Goal: Information Seeking & Learning: Check status

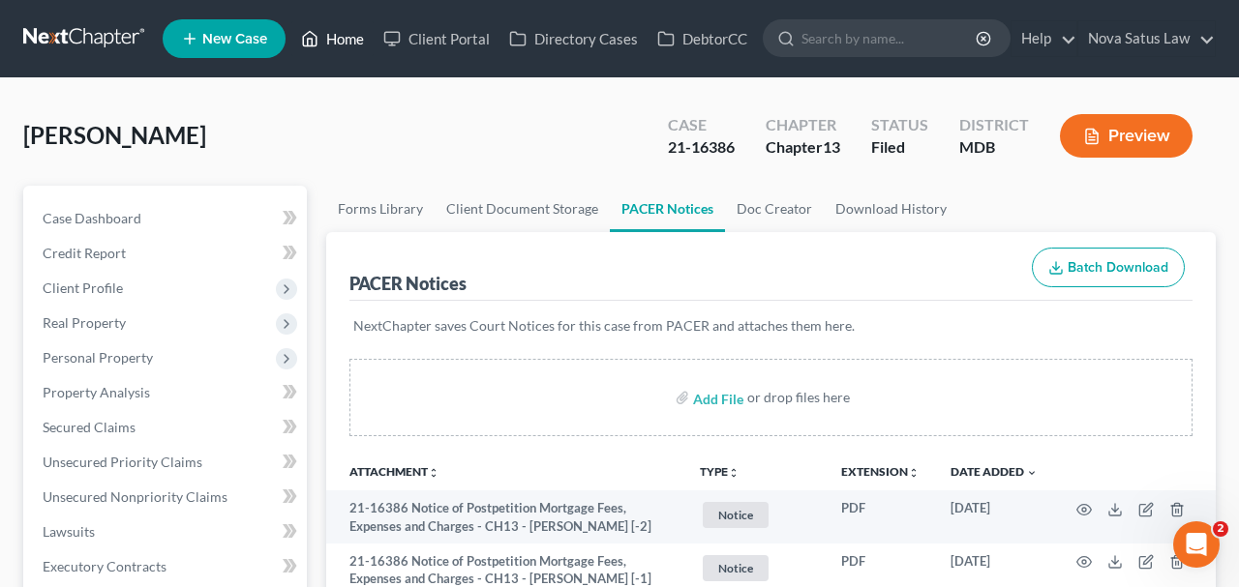
click at [339, 35] on link "Home" at bounding box center [332, 38] width 82 height 35
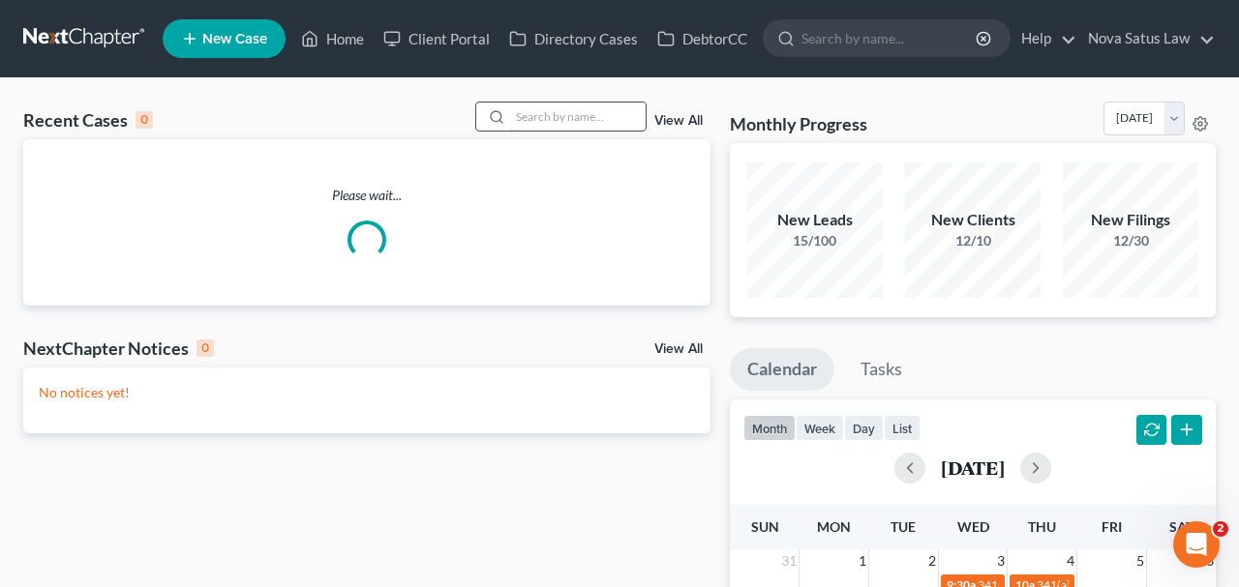
click at [539, 105] on input "search" at bounding box center [577, 117] width 135 height 28
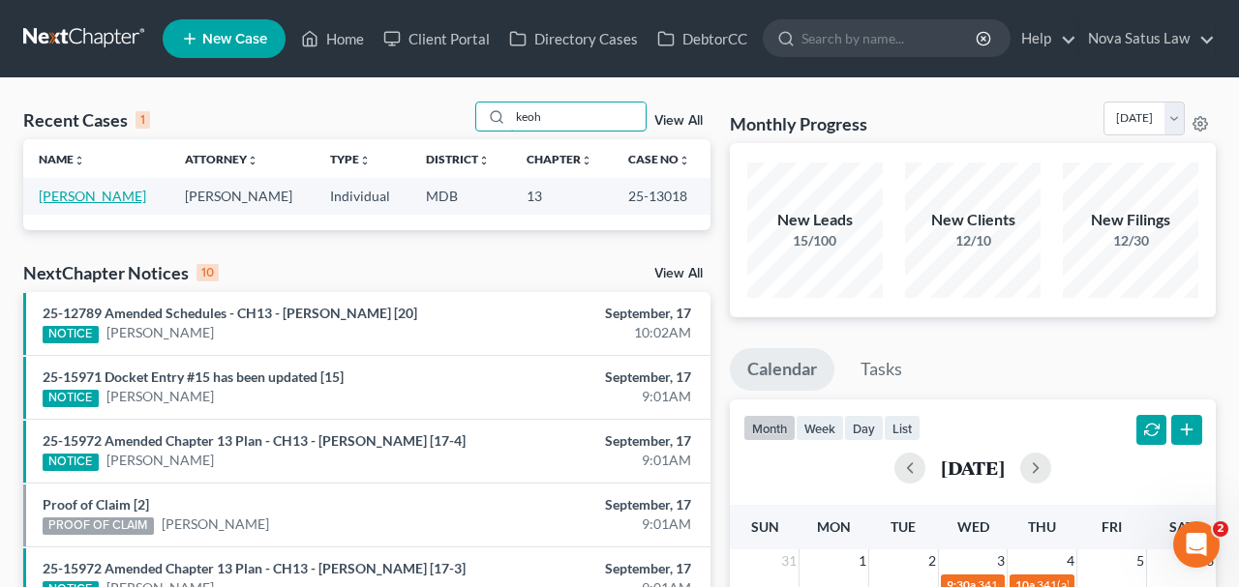
type input "keoh"
click at [88, 199] on link "[PERSON_NAME]" at bounding box center [92, 196] width 107 height 16
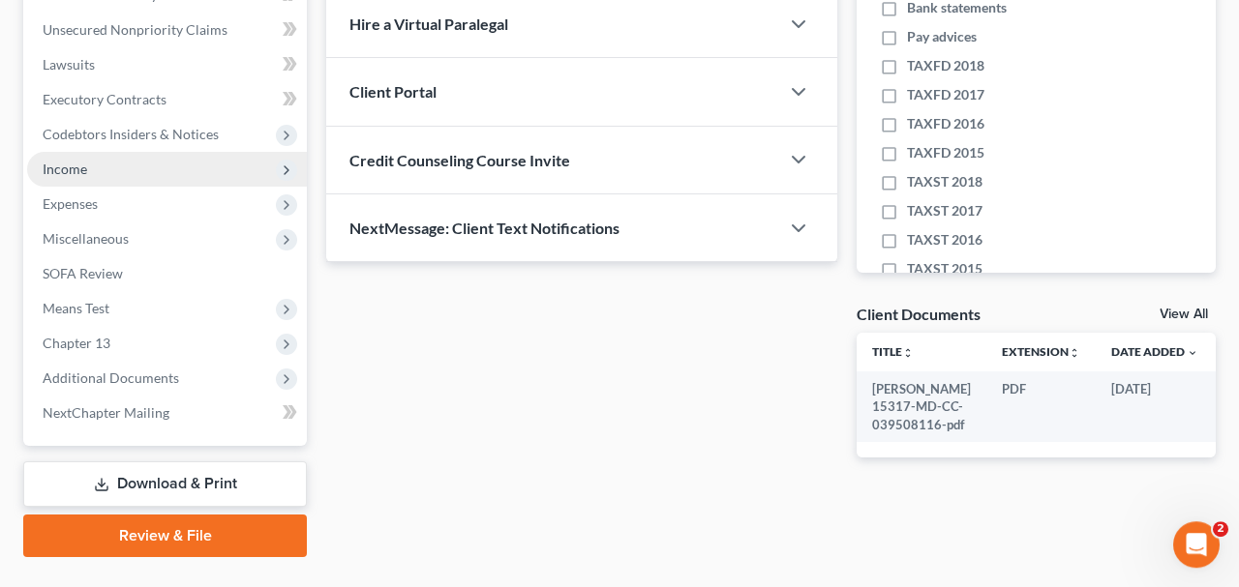
scroll to position [503, 0]
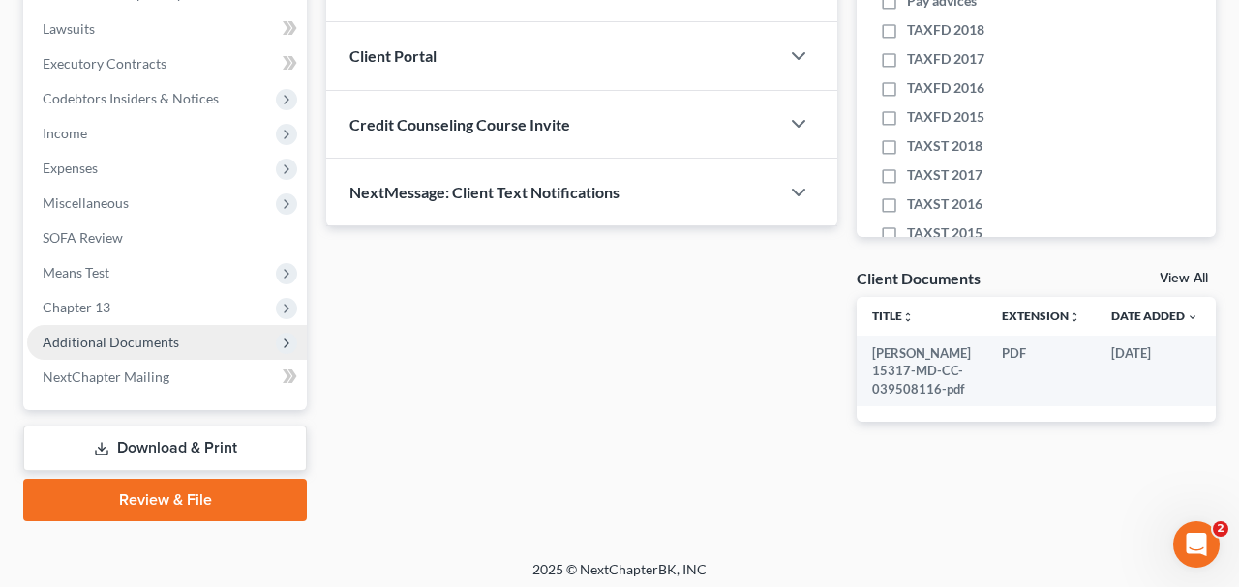
click at [129, 342] on span "Additional Documents" at bounding box center [111, 342] width 136 height 16
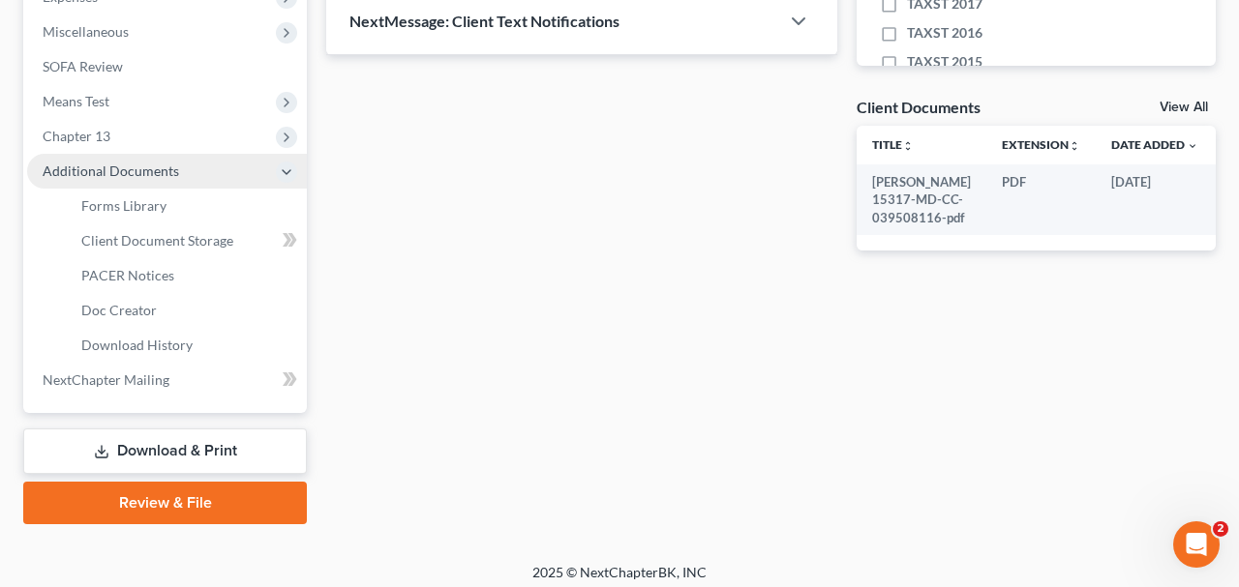
scroll to position [681, 0]
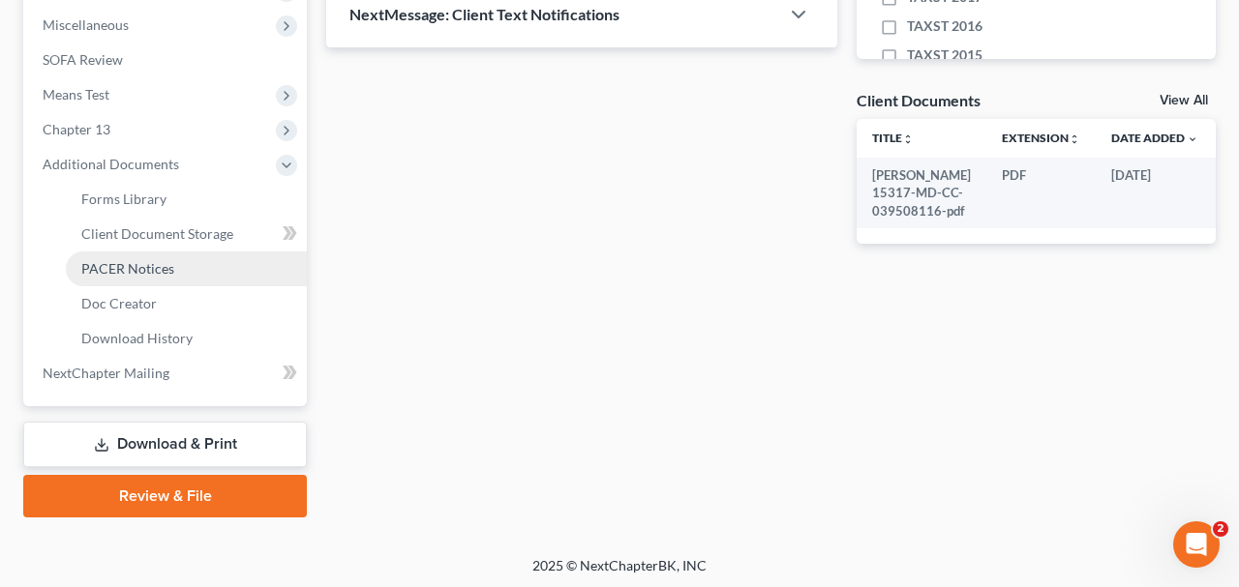
click at [143, 268] on span "PACER Notices" at bounding box center [127, 268] width 93 height 16
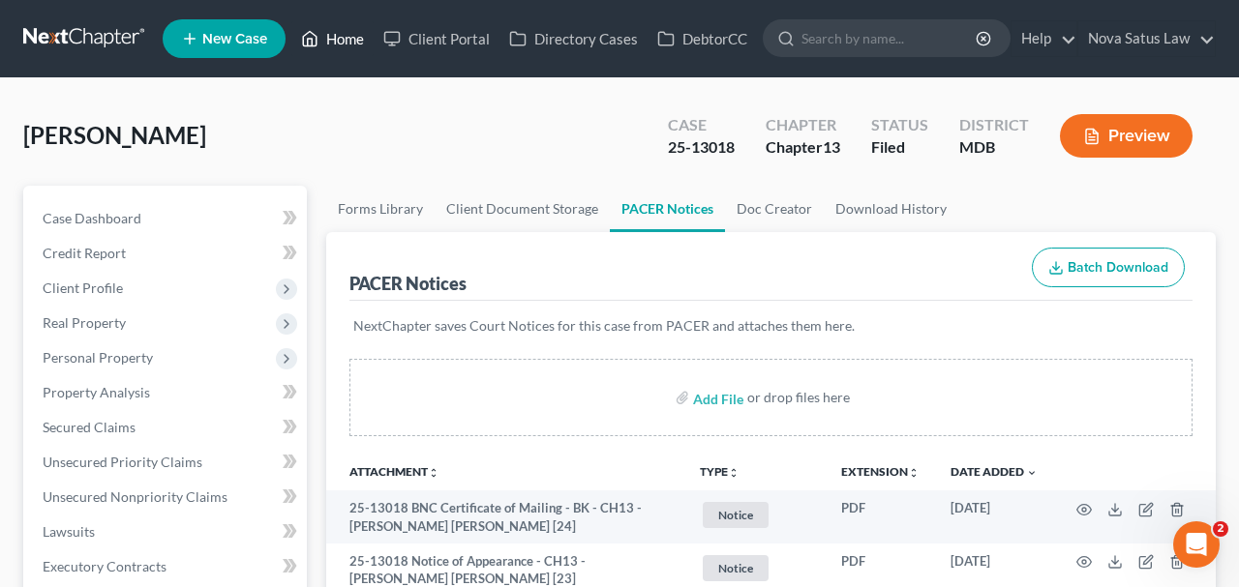
click at [338, 35] on link "Home" at bounding box center [332, 38] width 82 height 35
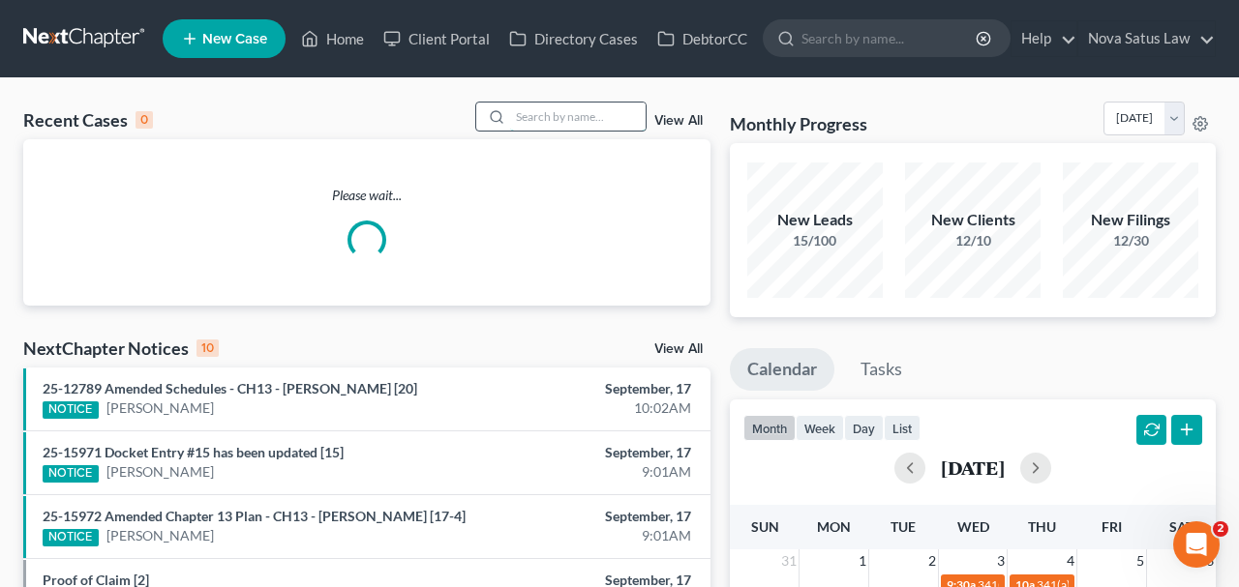
click at [522, 115] on input "search" at bounding box center [577, 117] width 135 height 28
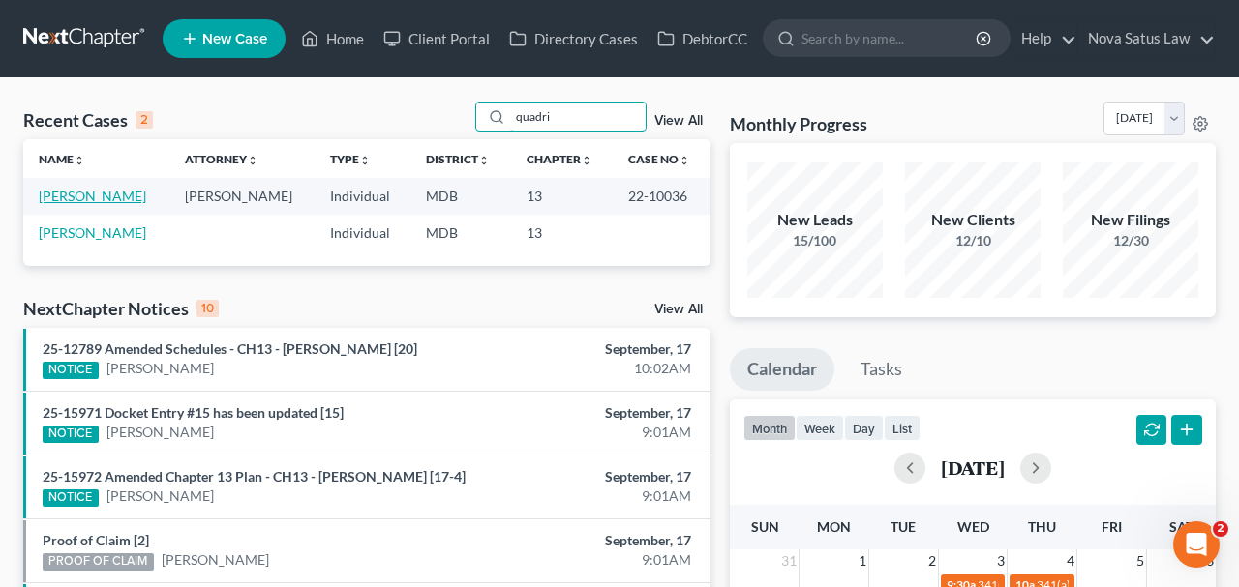
type input "quadri"
click at [94, 196] on link "[PERSON_NAME]" at bounding box center [92, 196] width 107 height 16
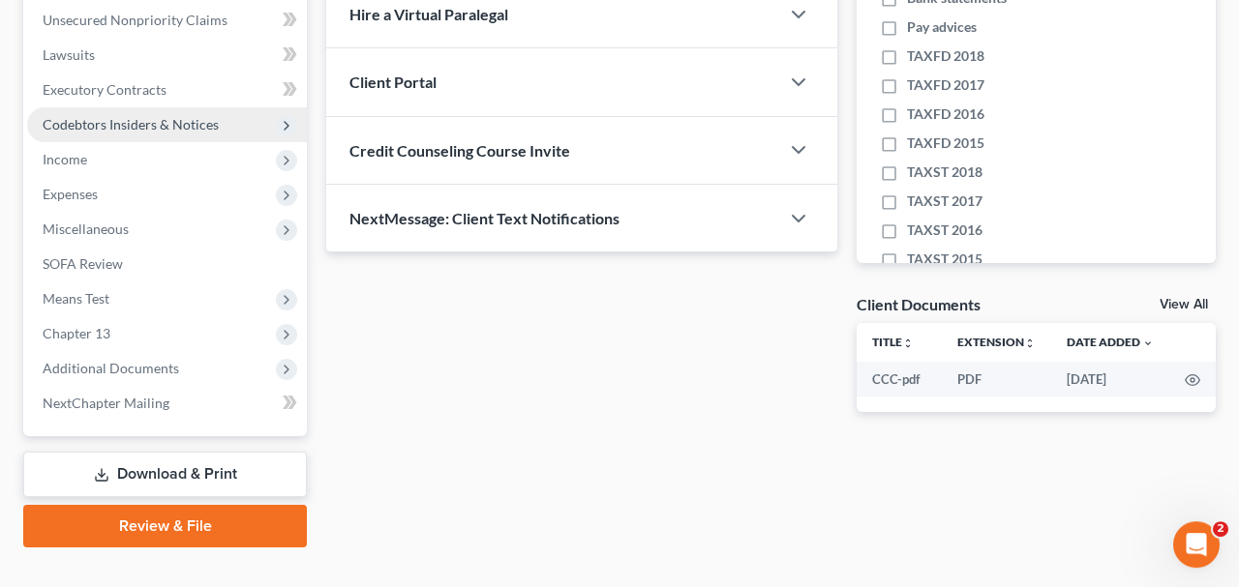
scroll to position [503, 0]
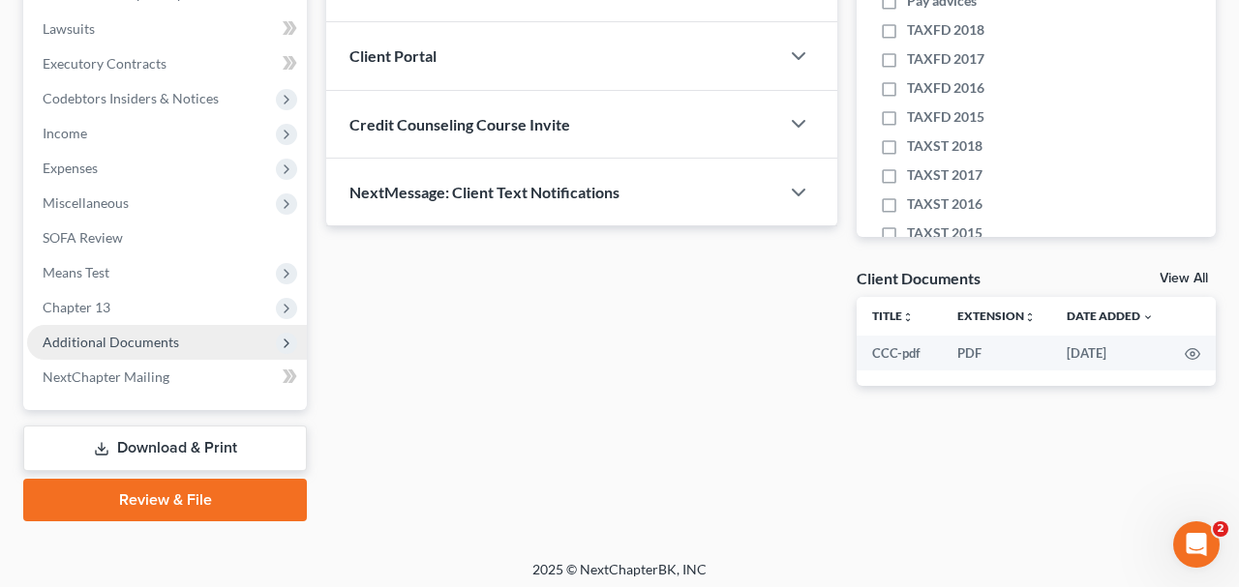
click at [102, 326] on span "Additional Documents" at bounding box center [167, 342] width 280 height 35
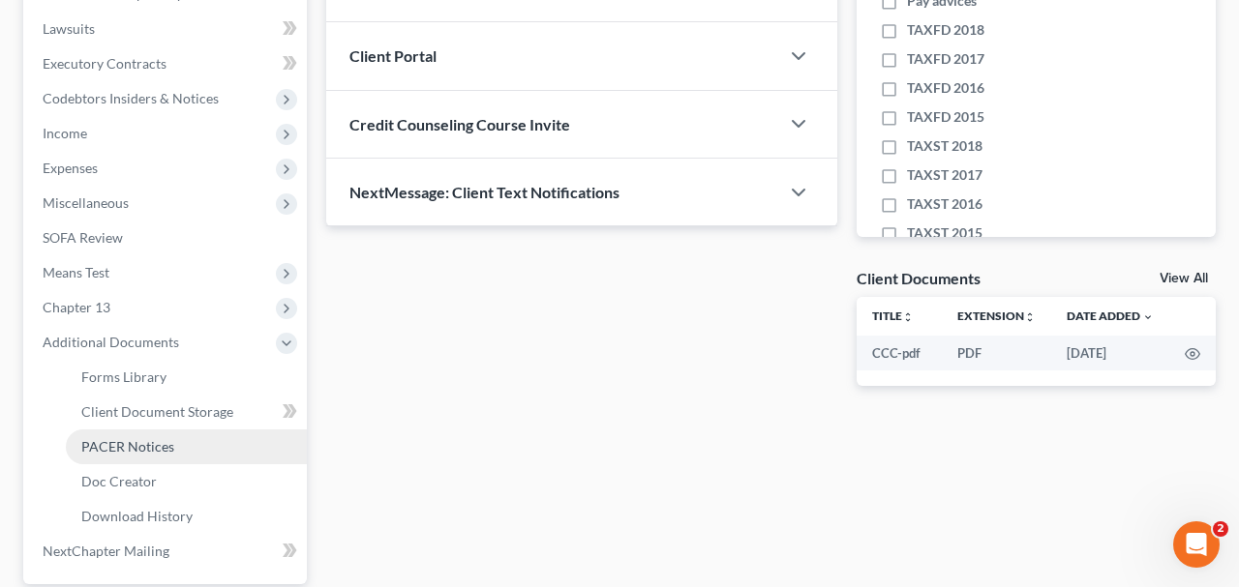
click at [165, 448] on span "PACER Notices" at bounding box center [127, 446] width 93 height 16
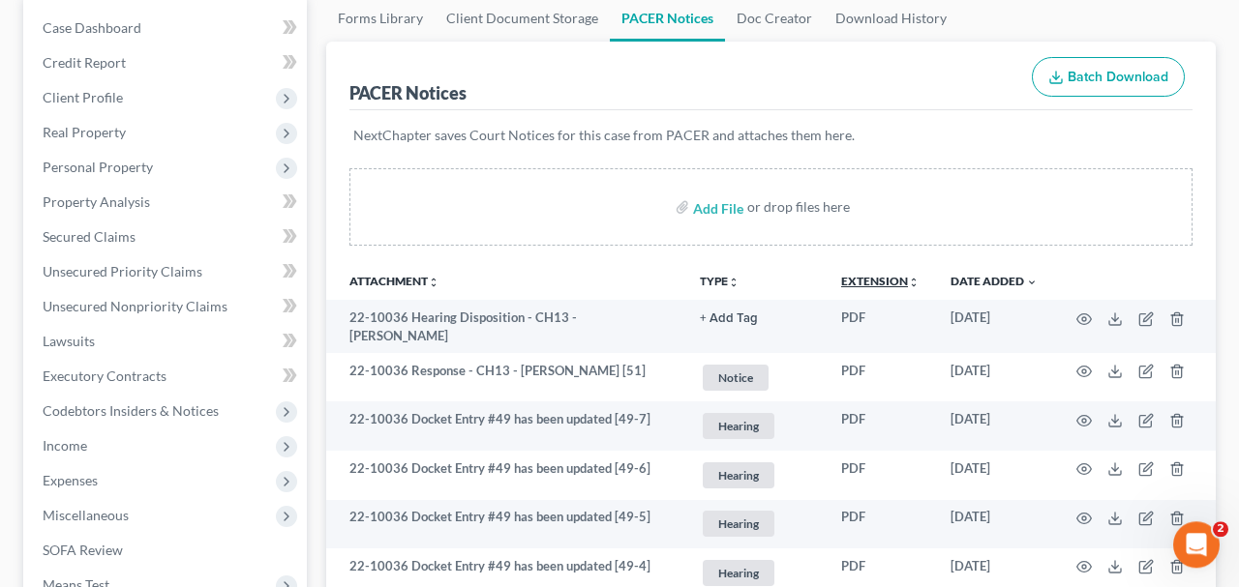
scroll to position [201, 0]
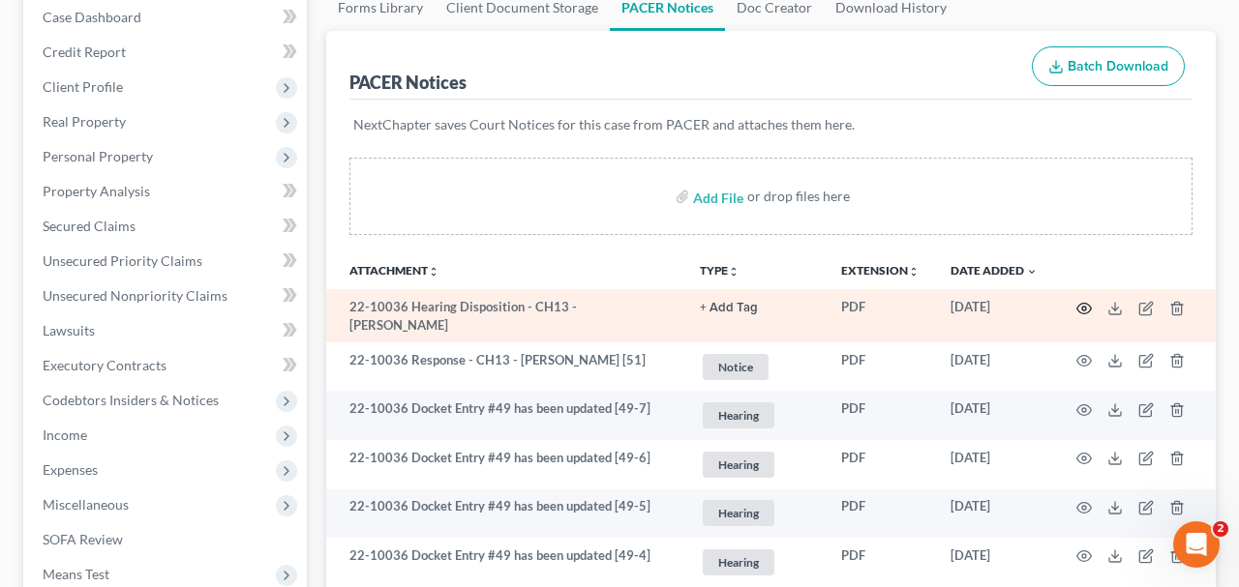
click at [1079, 303] on icon "button" at bounding box center [1084, 308] width 15 height 11
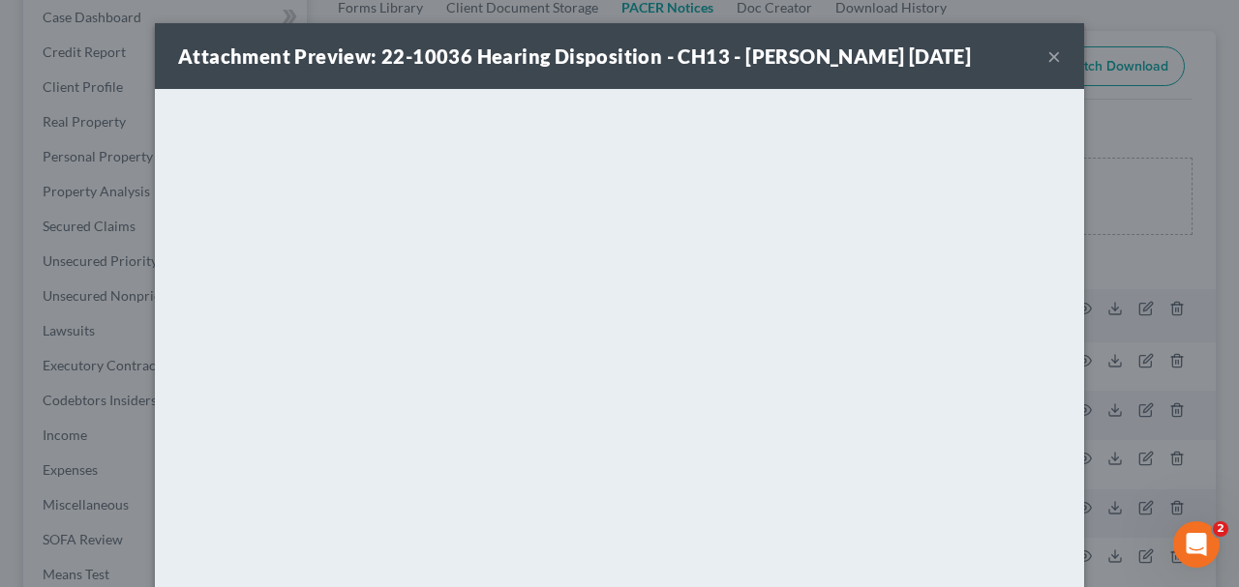
click at [1049, 49] on button "×" at bounding box center [1054, 56] width 14 height 23
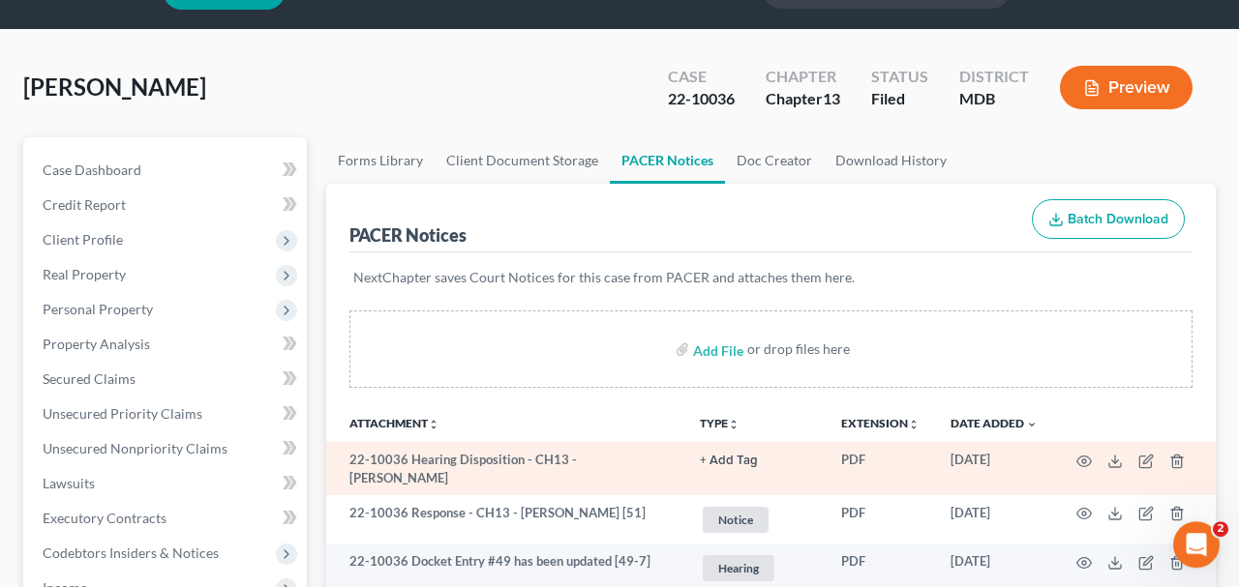
scroll to position [0, 0]
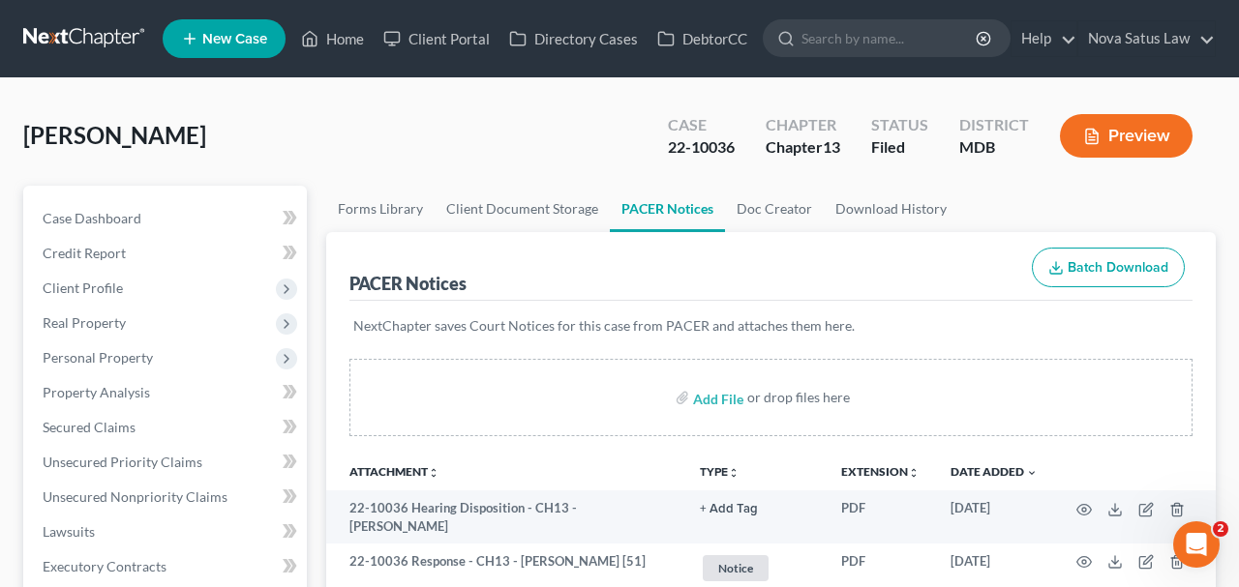
click at [665, 147] on div "Case 22-10036" at bounding box center [701, 137] width 98 height 57
drag, startPoint x: 667, startPoint y: 145, endPoint x: 733, endPoint y: 141, distance: 65.9
click at [733, 141] on div "22-10036" at bounding box center [701, 147] width 67 height 22
copy div "22-10036"
click at [342, 51] on link "Home" at bounding box center [332, 38] width 82 height 35
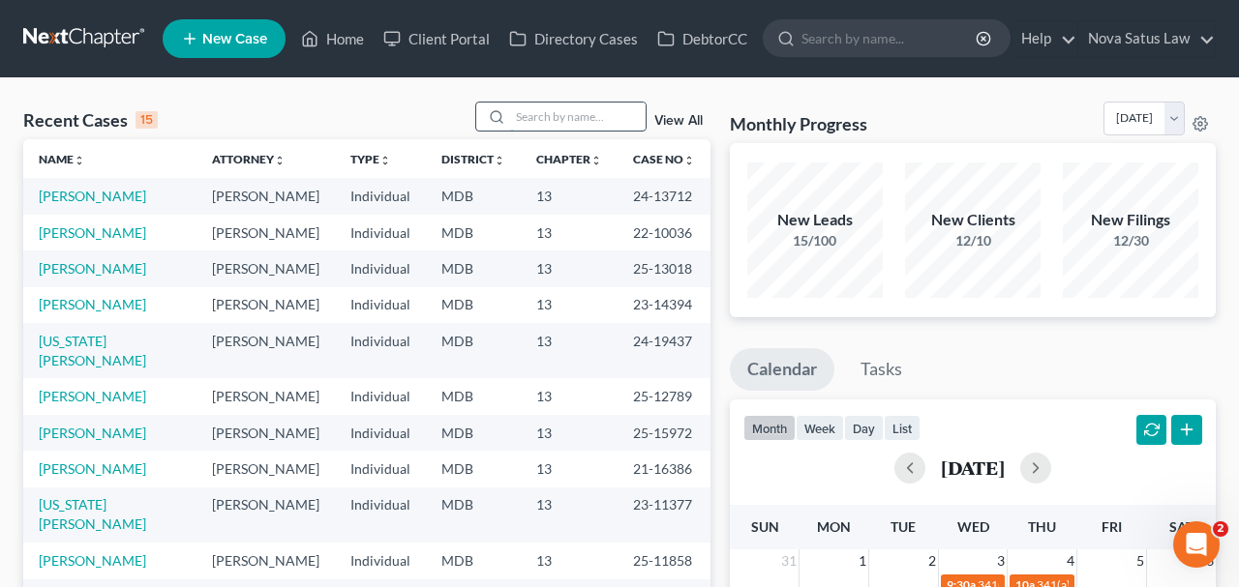
click at [535, 121] on input "search" at bounding box center [577, 117] width 135 height 28
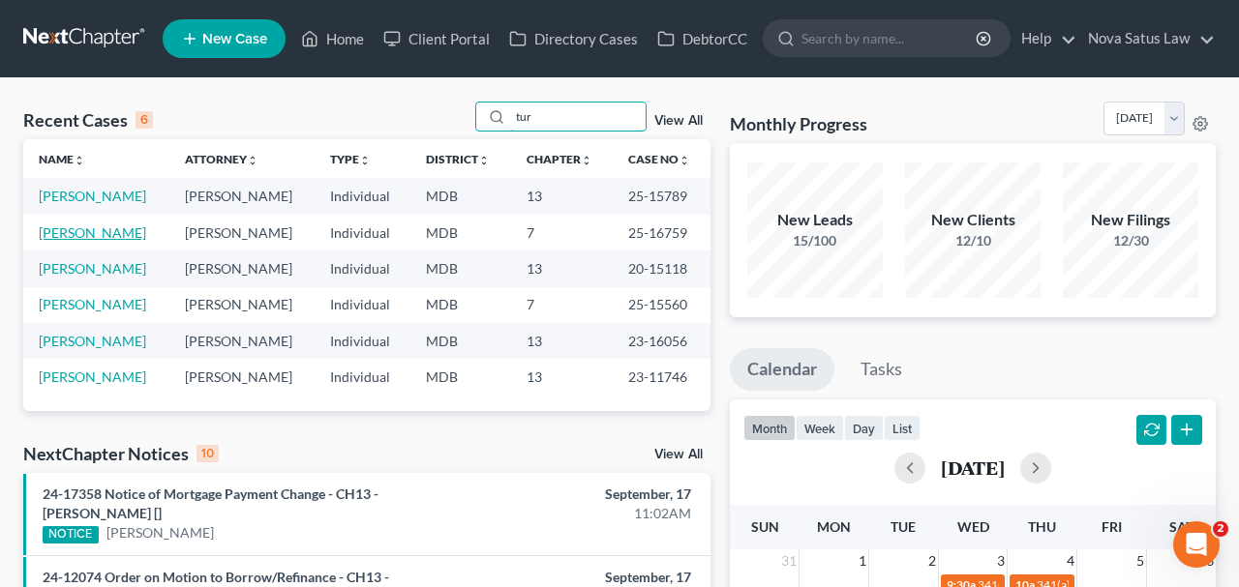
type input "tur"
click at [95, 229] on link "[PERSON_NAME]" at bounding box center [92, 233] width 107 height 16
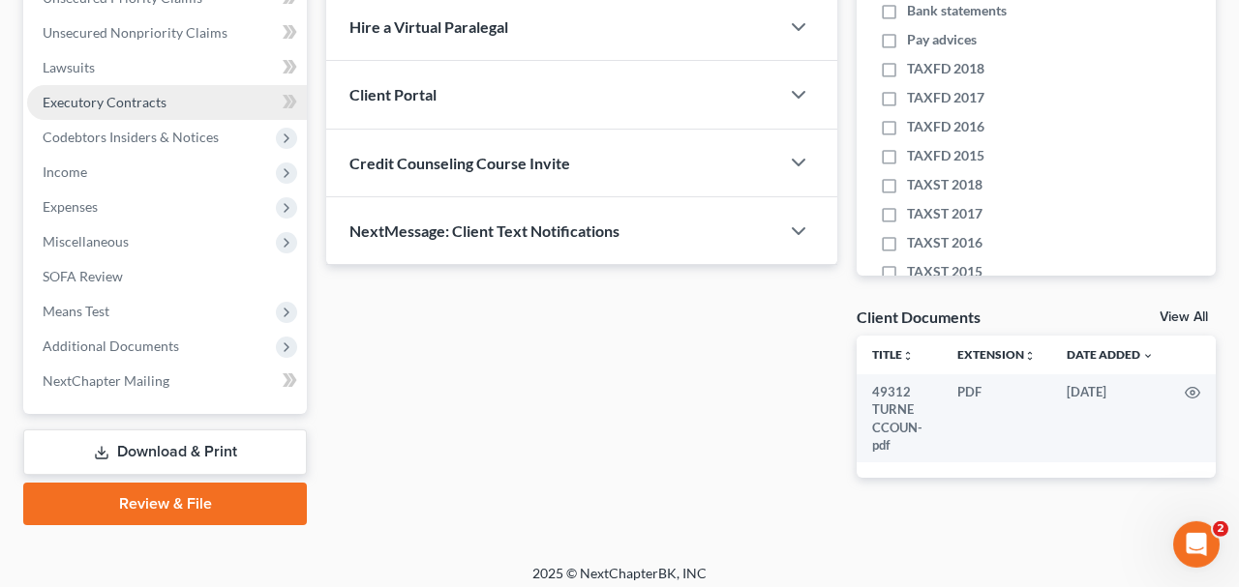
scroll to position [472, 0]
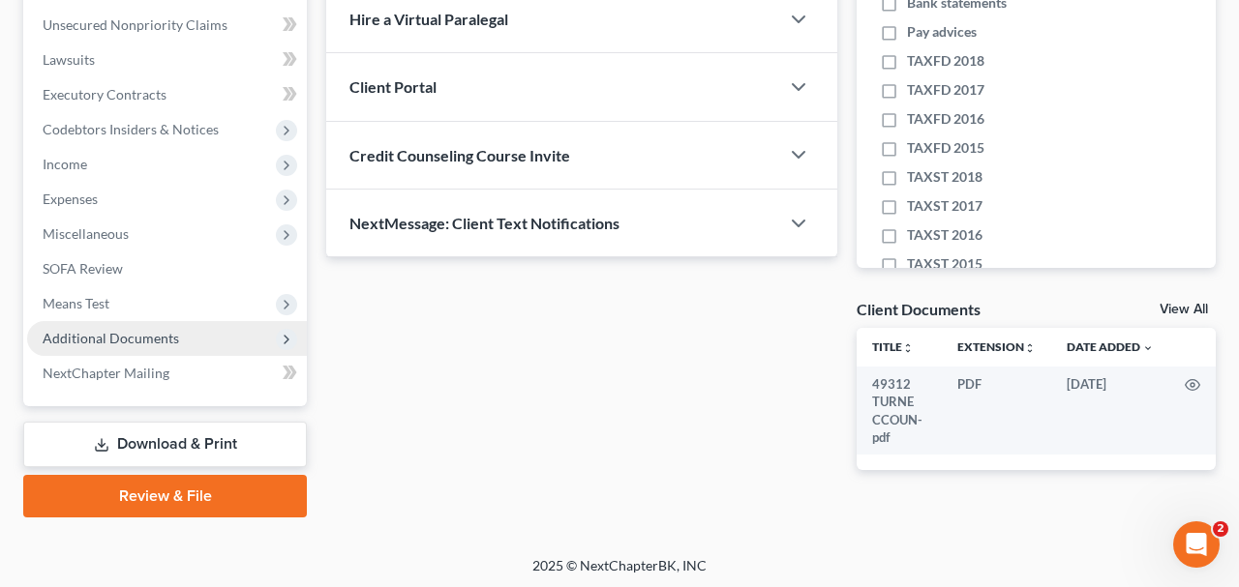
click at [154, 332] on span "Additional Documents" at bounding box center [111, 338] width 136 height 16
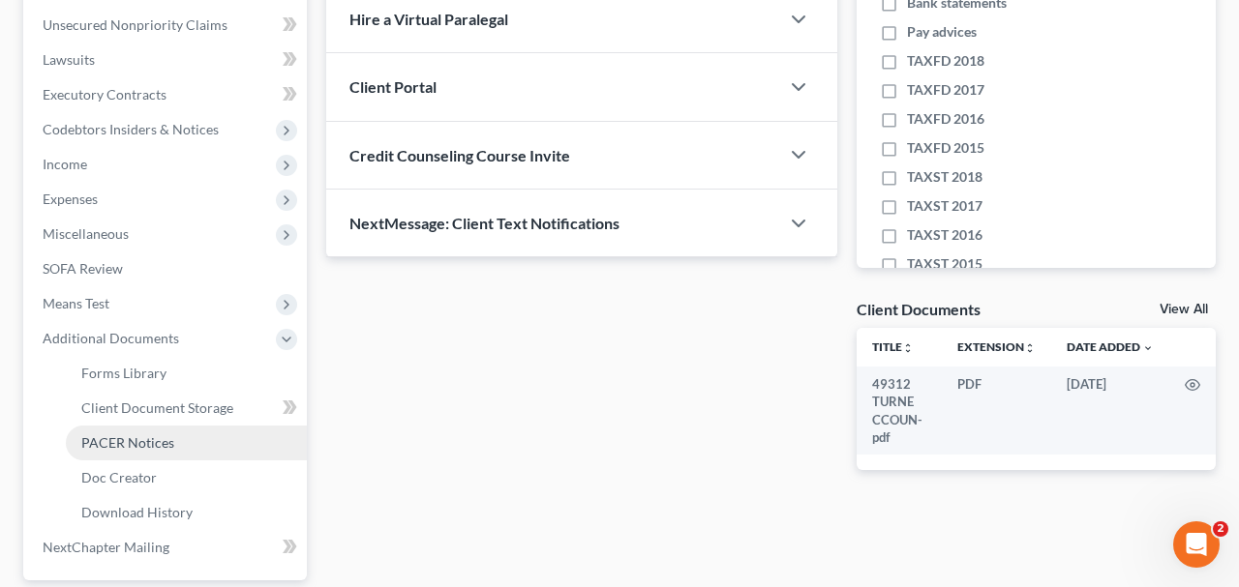
click at [148, 442] on span "PACER Notices" at bounding box center [127, 443] width 93 height 16
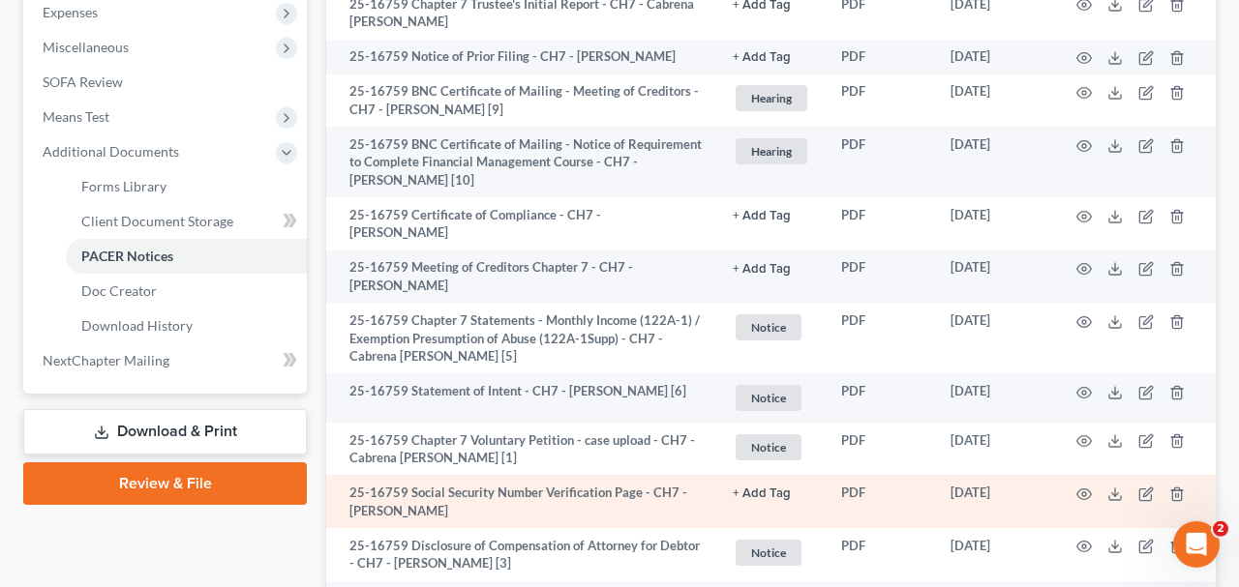
scroll to position [657, 0]
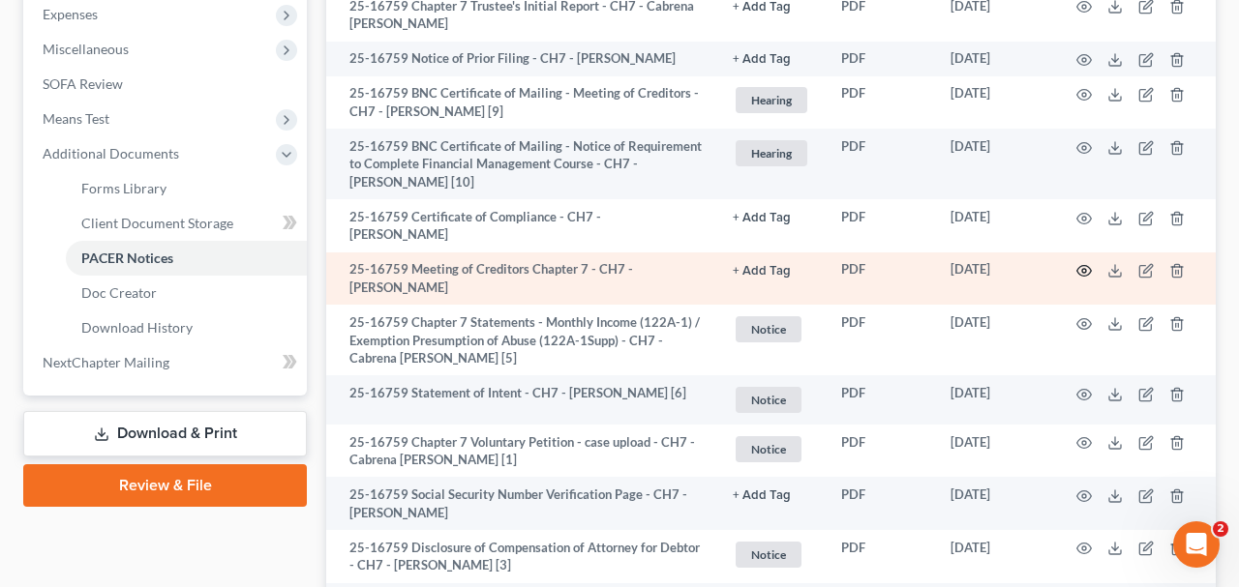
click at [1081, 277] on icon "button" at bounding box center [1083, 270] width 15 height 15
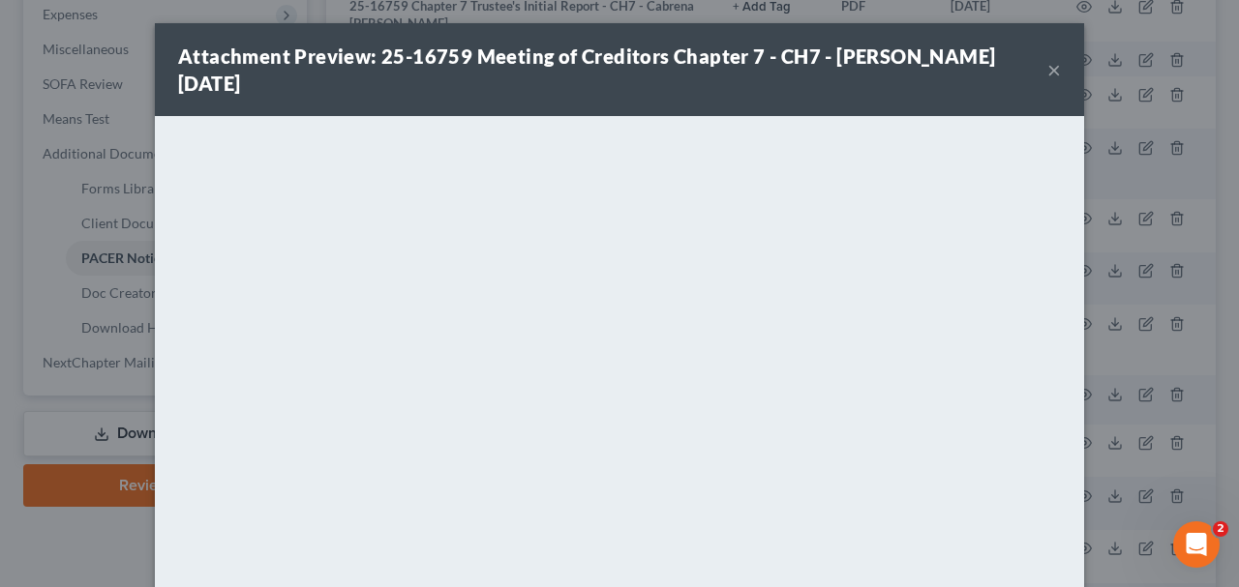
click at [1057, 76] on button "×" at bounding box center [1054, 69] width 14 height 23
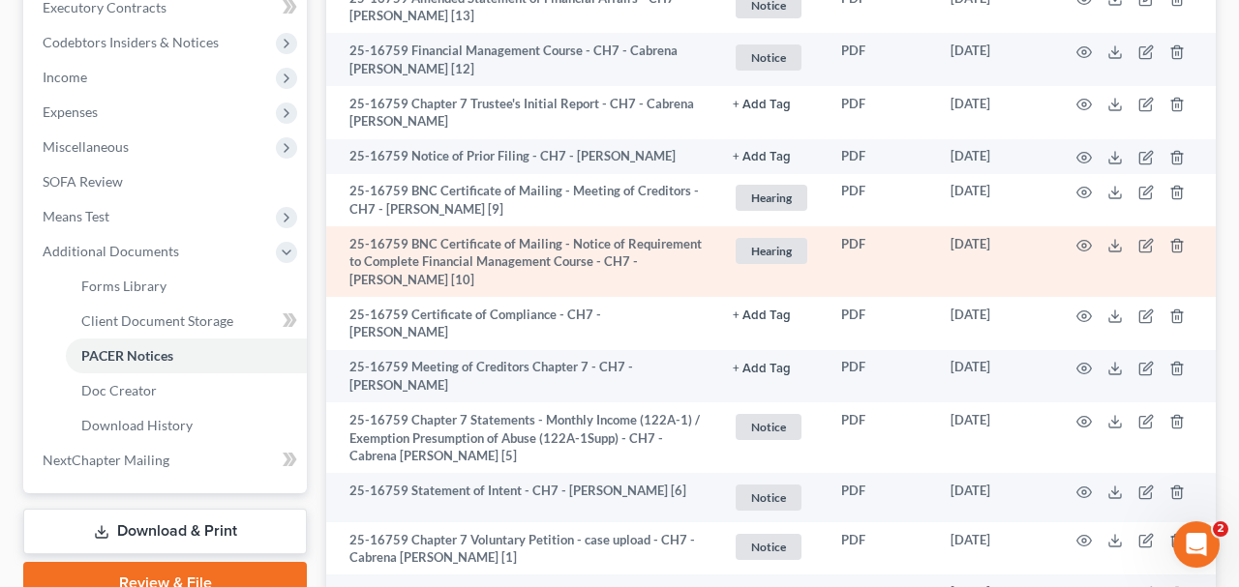
scroll to position [556, 0]
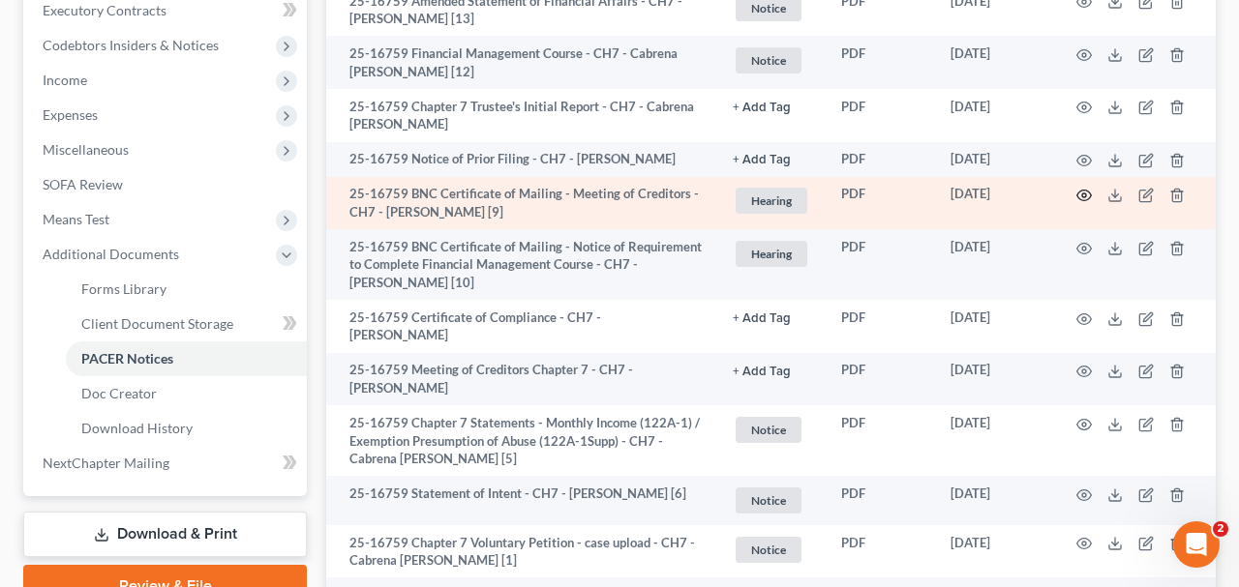
click at [1081, 193] on icon "button" at bounding box center [1084, 196] width 15 height 11
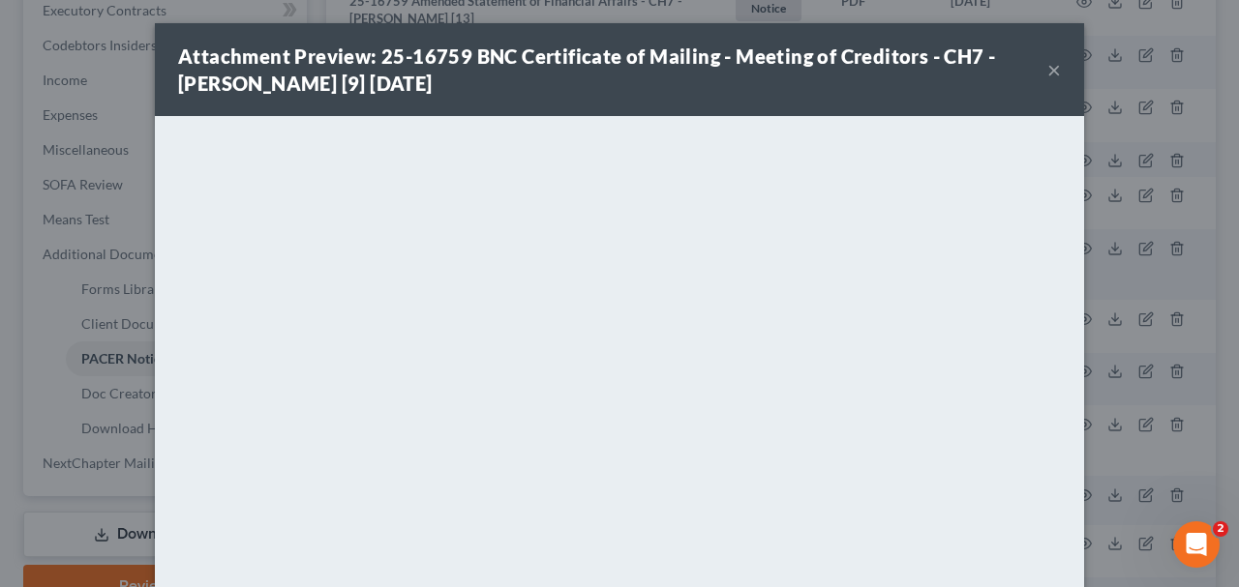
click at [1059, 69] on button "×" at bounding box center [1054, 69] width 14 height 23
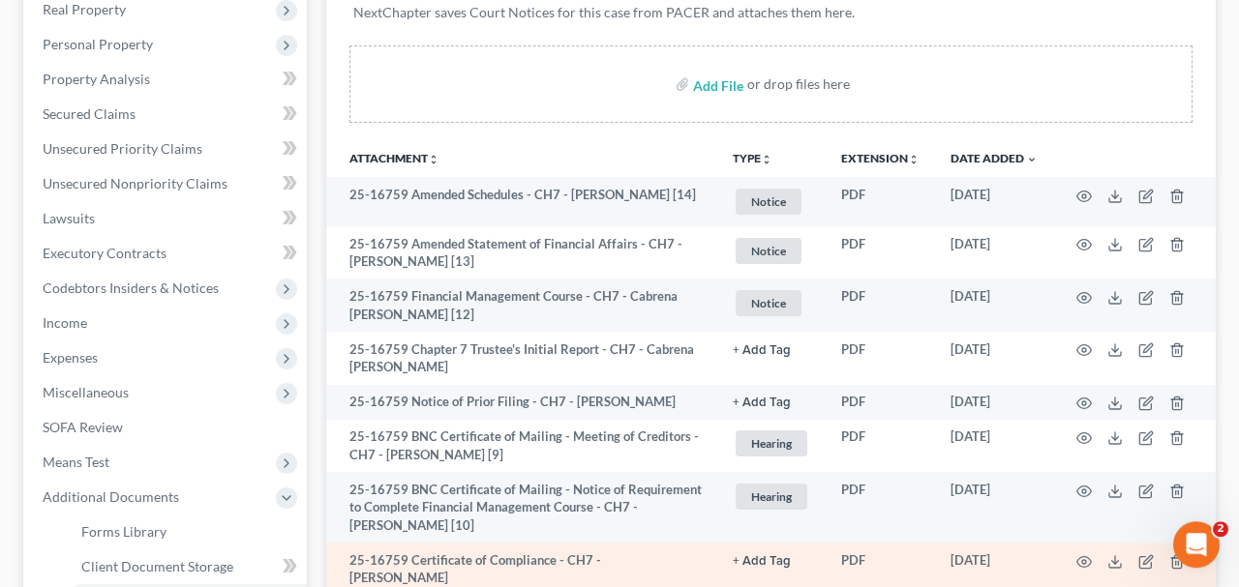
scroll to position [0, 0]
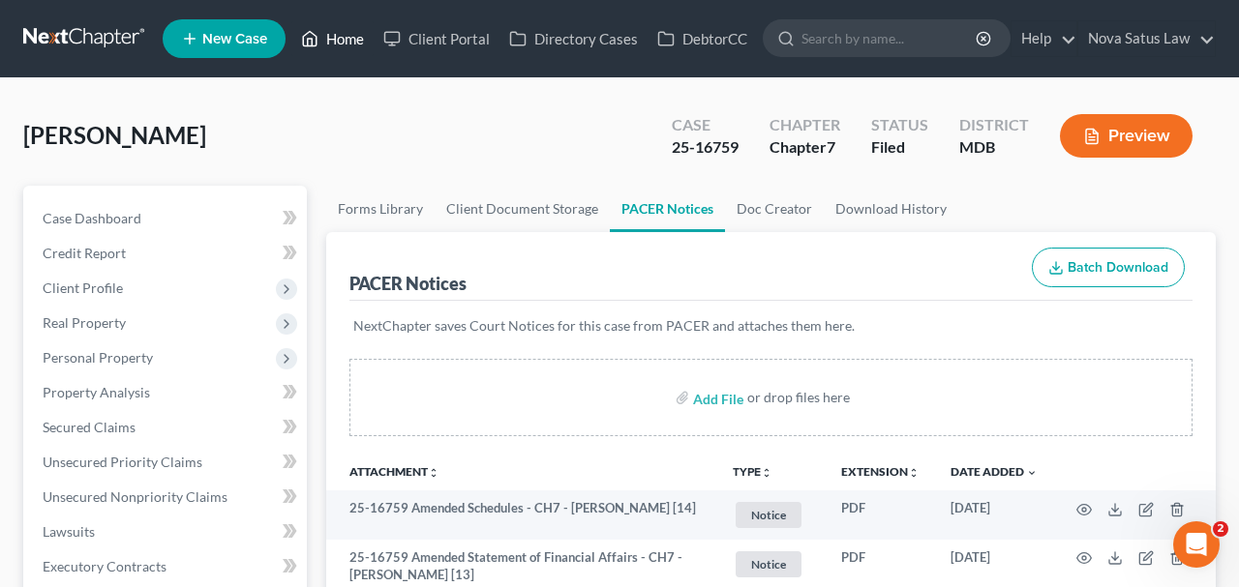
click at [347, 41] on link "Home" at bounding box center [332, 38] width 82 height 35
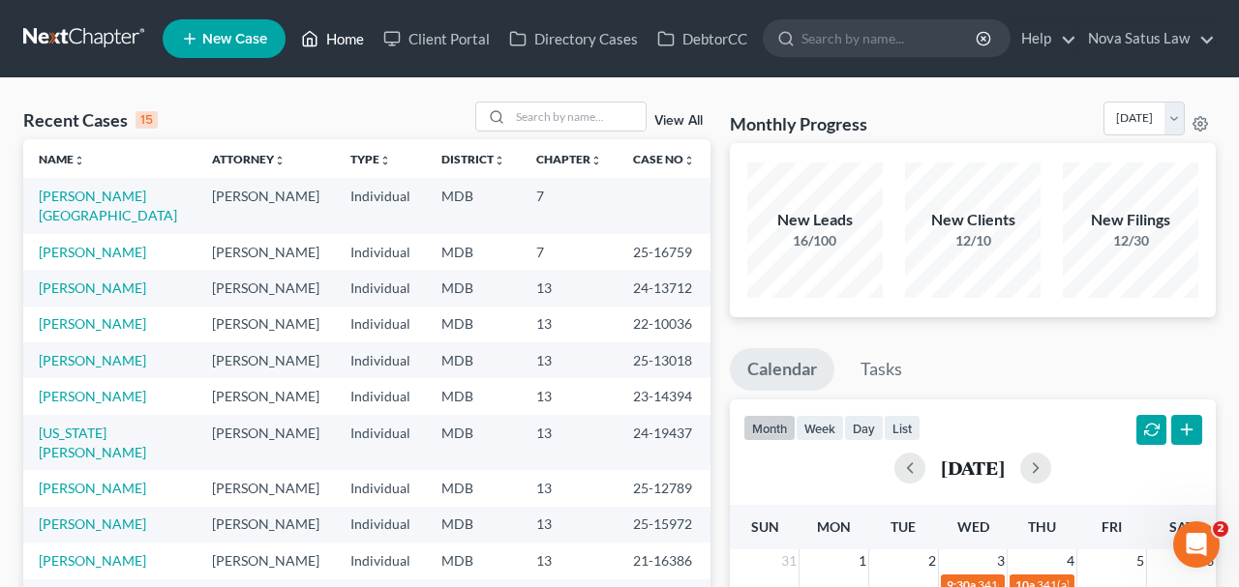
click at [332, 42] on link "Home" at bounding box center [332, 38] width 82 height 35
click at [520, 119] on input "search" at bounding box center [577, 117] width 135 height 28
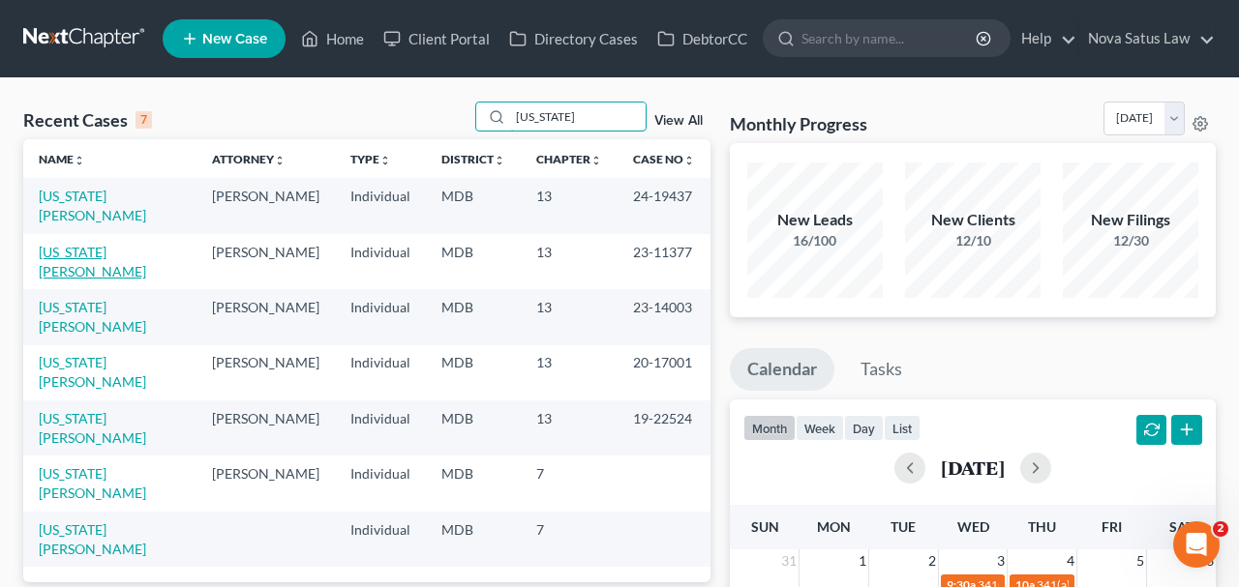
type input "[US_STATE]"
click at [136, 244] on link "[US_STATE][PERSON_NAME]" at bounding box center [92, 262] width 107 height 36
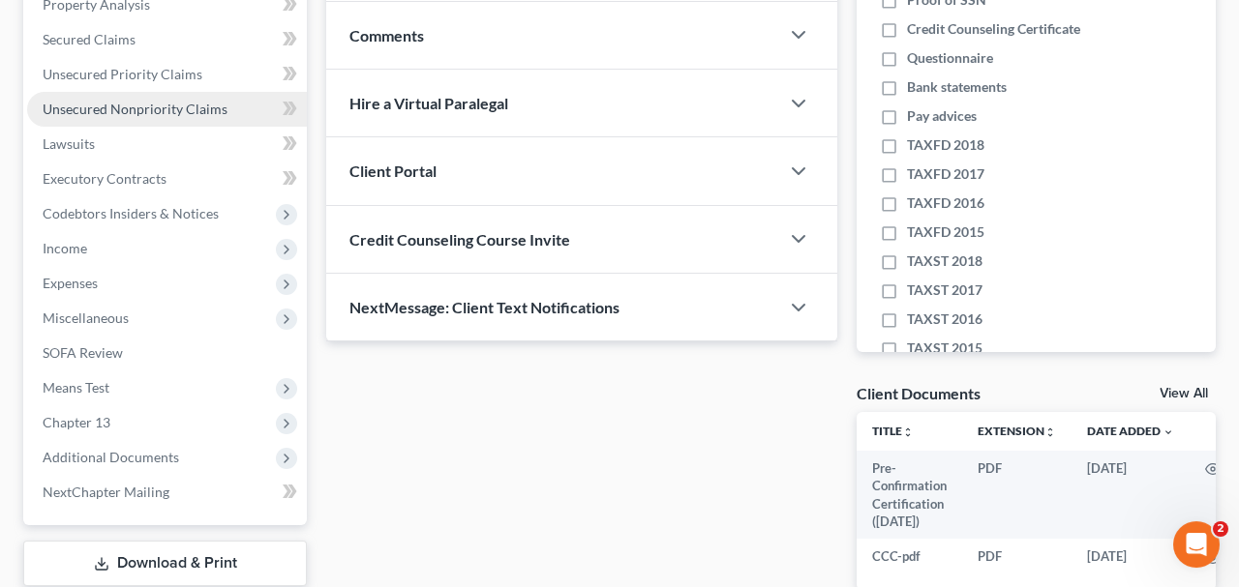
scroll to position [507, 0]
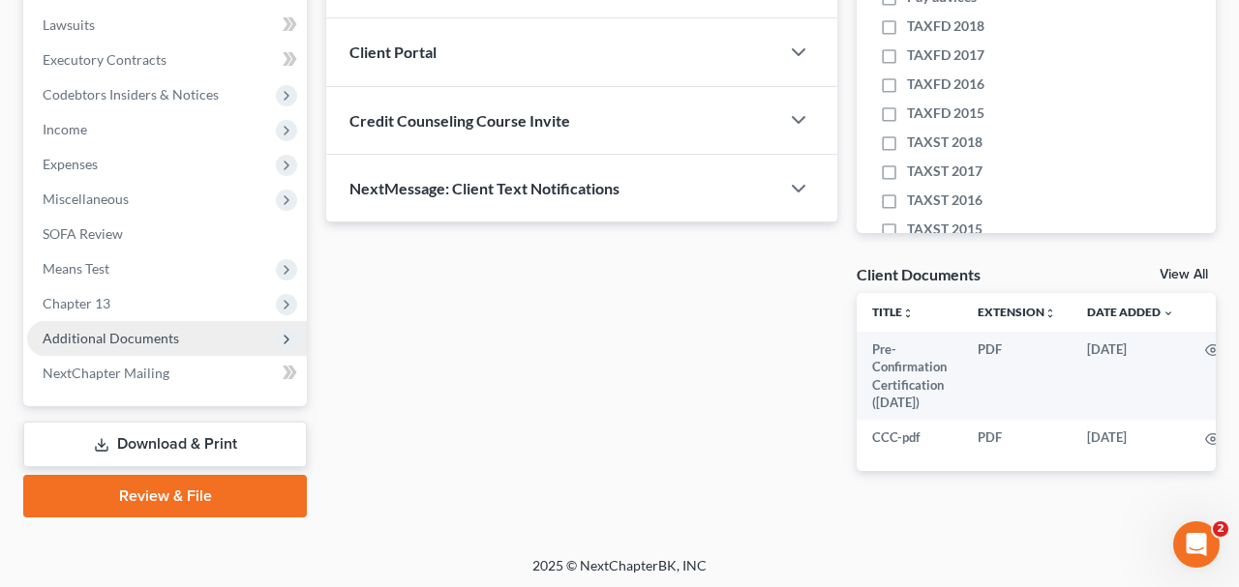
click at [156, 334] on span "Additional Documents" at bounding box center [111, 338] width 136 height 16
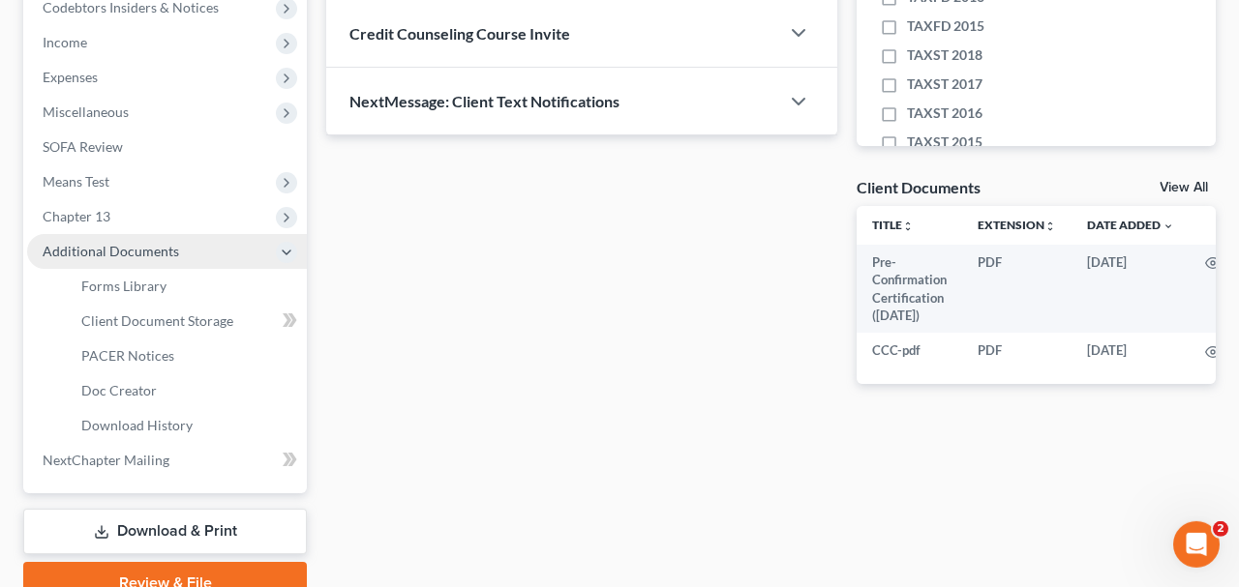
scroll to position [681, 0]
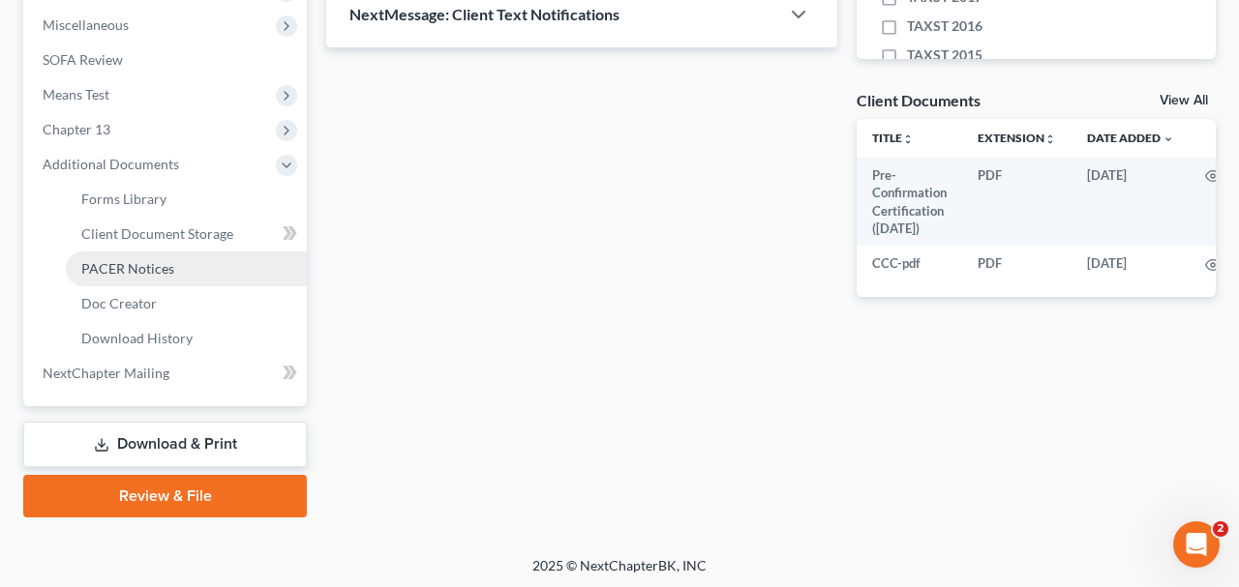
click at [135, 270] on span "PACER Notices" at bounding box center [127, 268] width 93 height 16
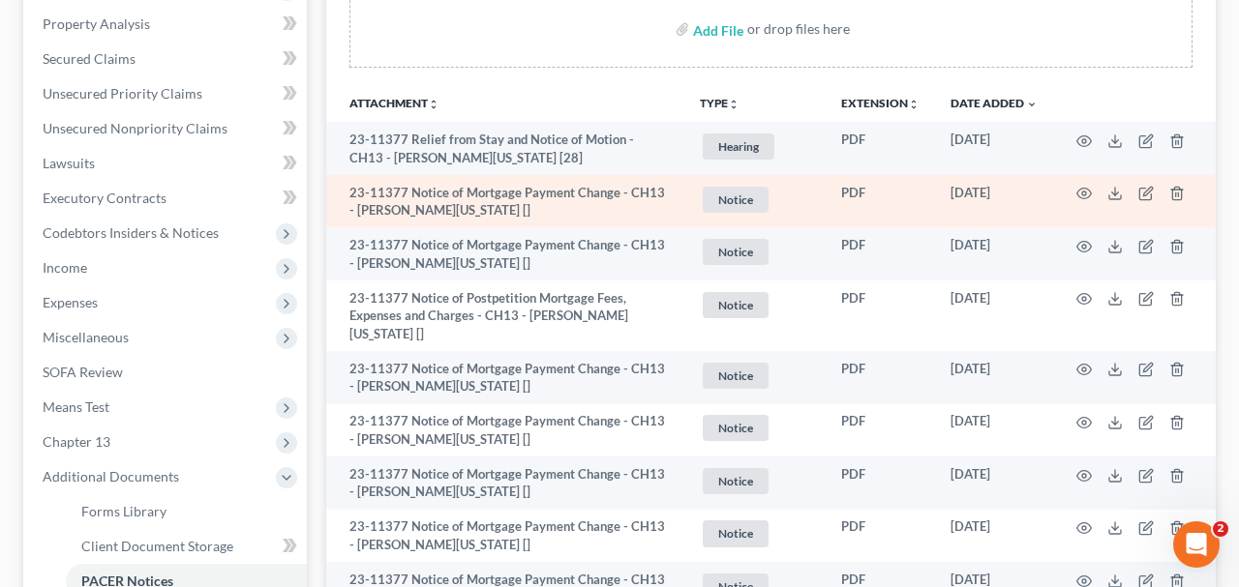
scroll to position [403, 0]
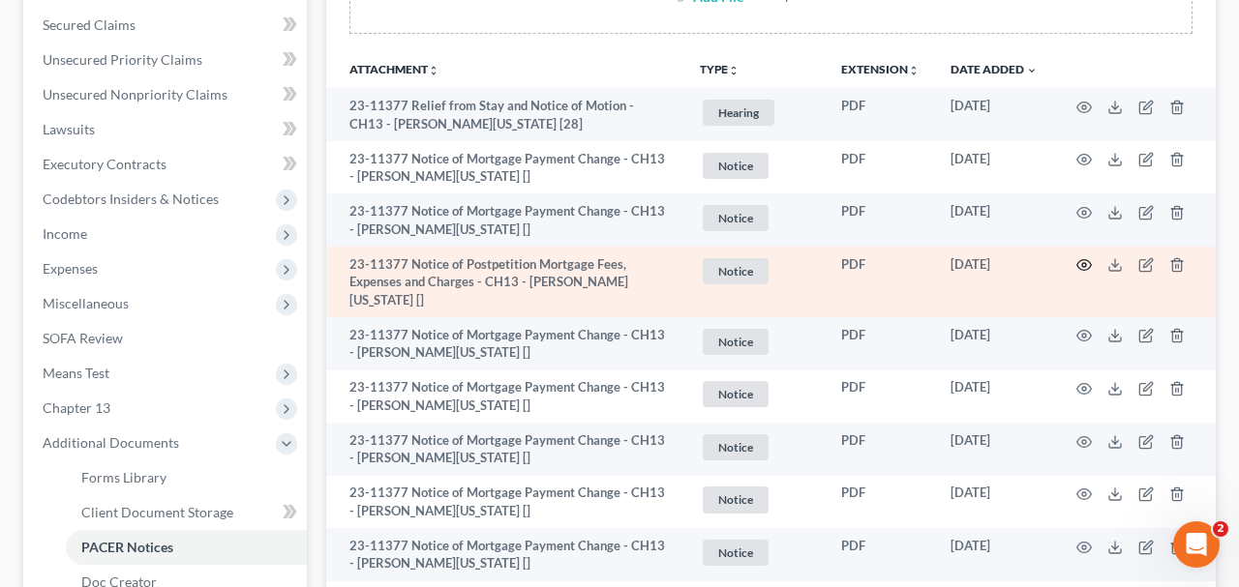
click at [1084, 263] on circle "button" at bounding box center [1084, 265] width 4 height 4
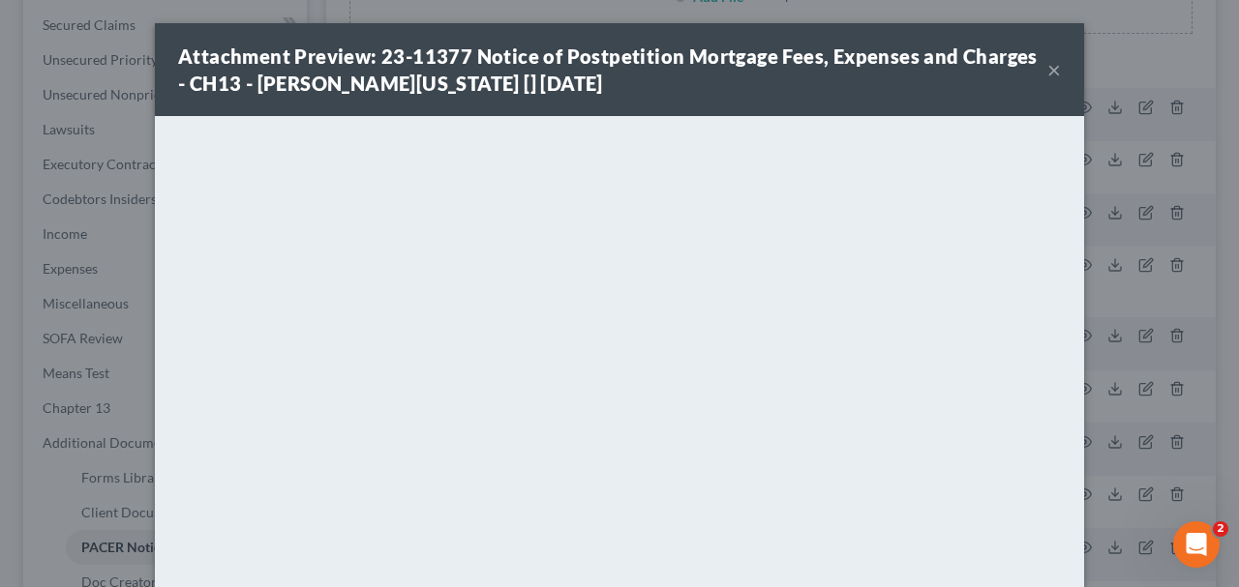
click at [1052, 69] on button "×" at bounding box center [1054, 69] width 14 height 23
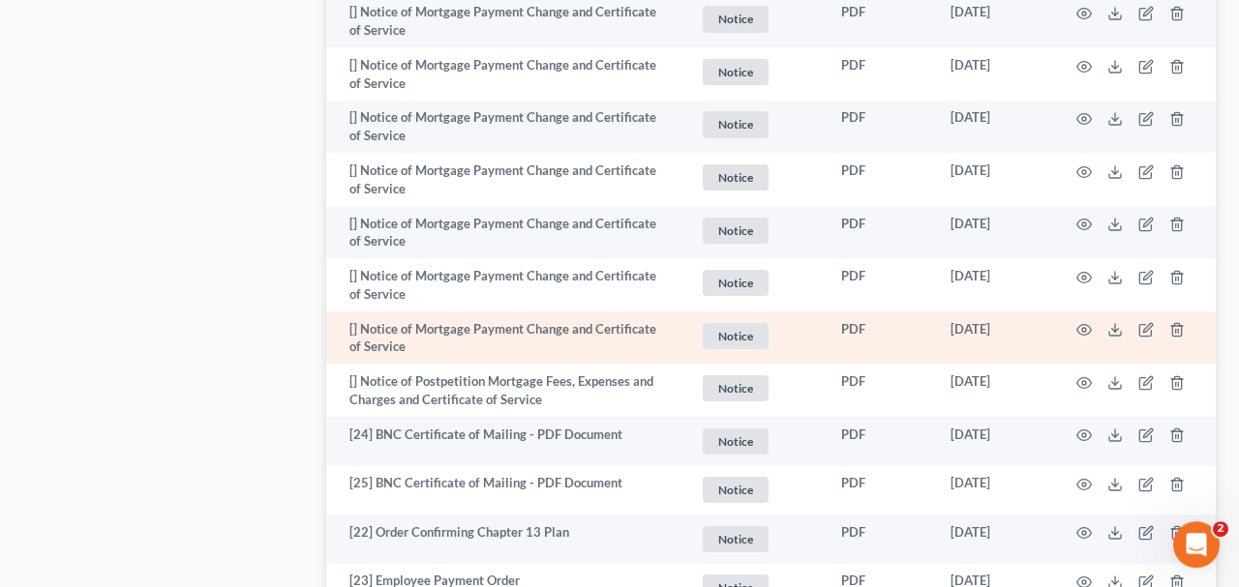
scroll to position [1812, 0]
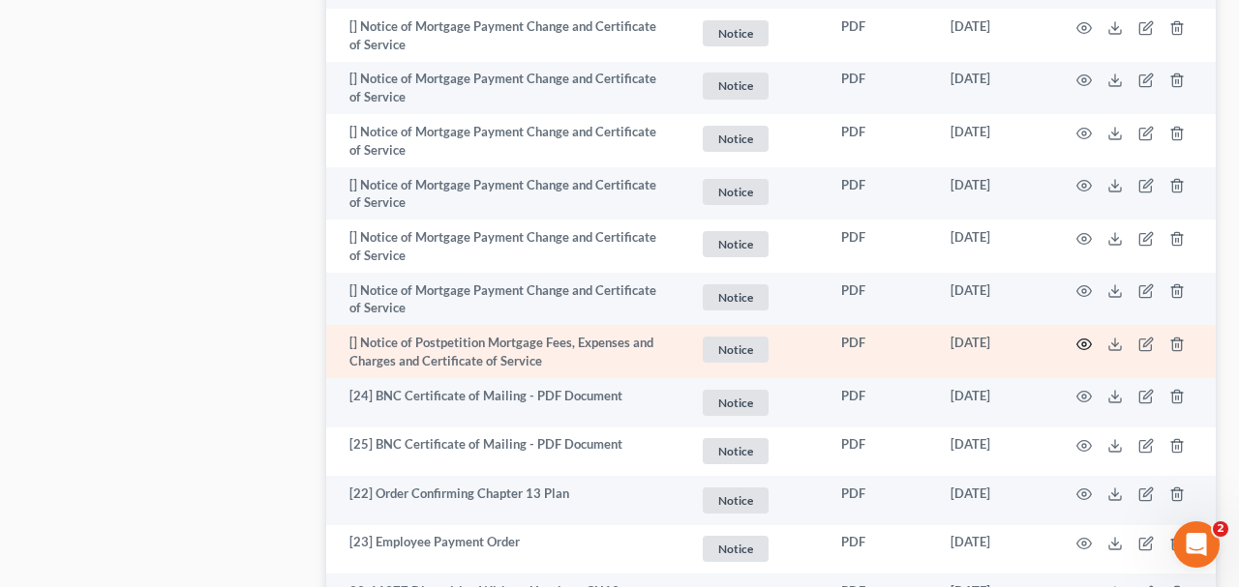
click at [1085, 343] on circle "button" at bounding box center [1084, 345] width 4 height 4
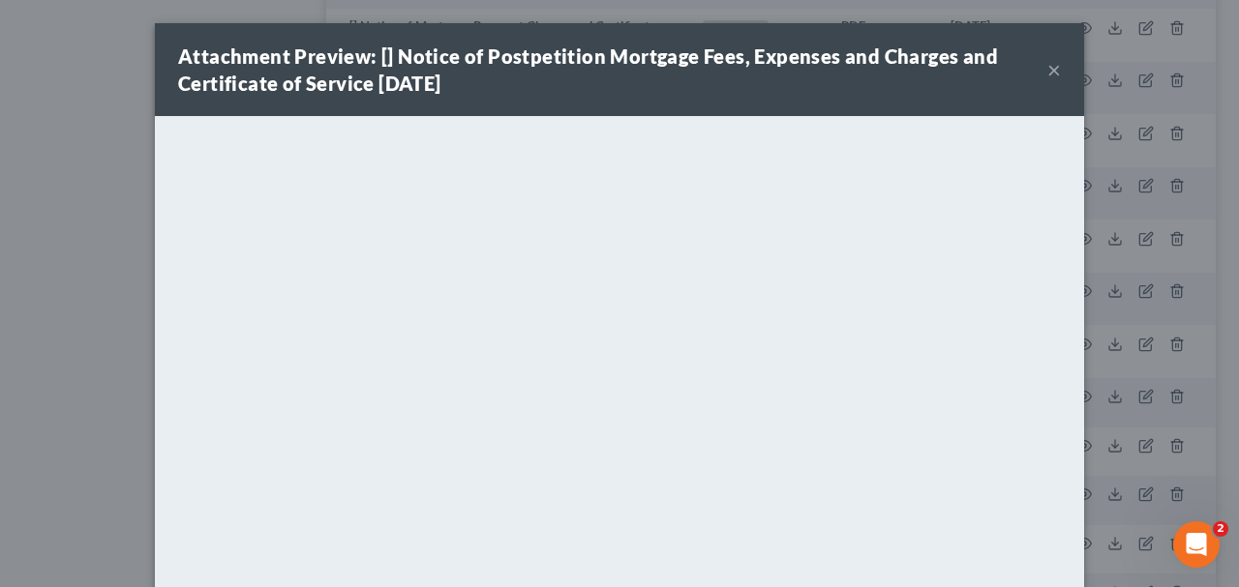
click at [1050, 75] on button "×" at bounding box center [1054, 69] width 14 height 23
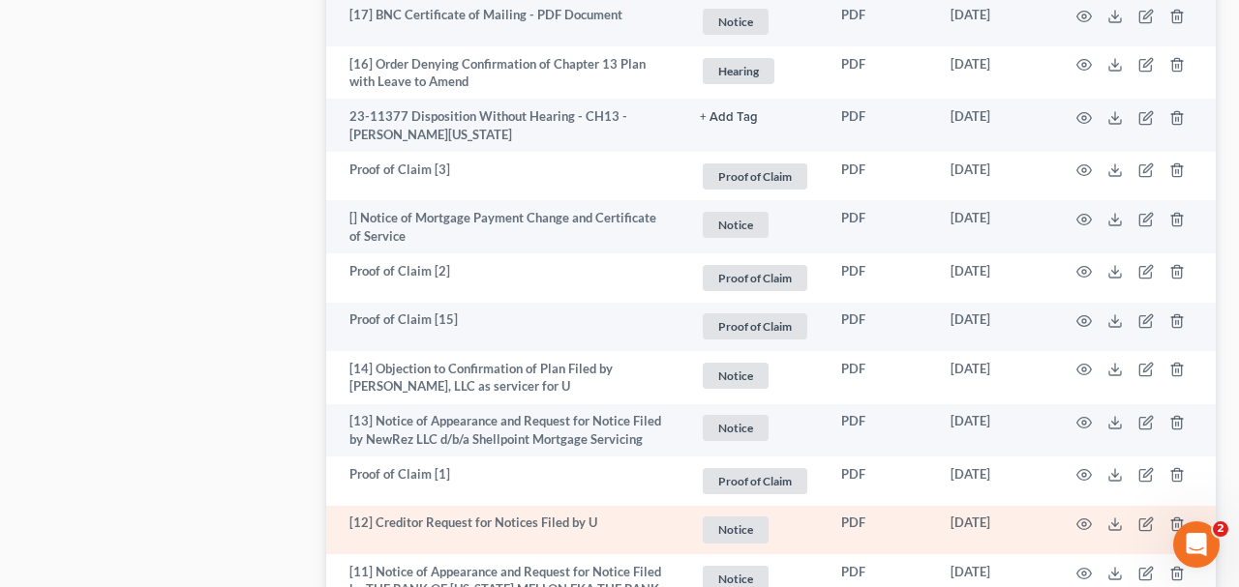
scroll to position [3116, 0]
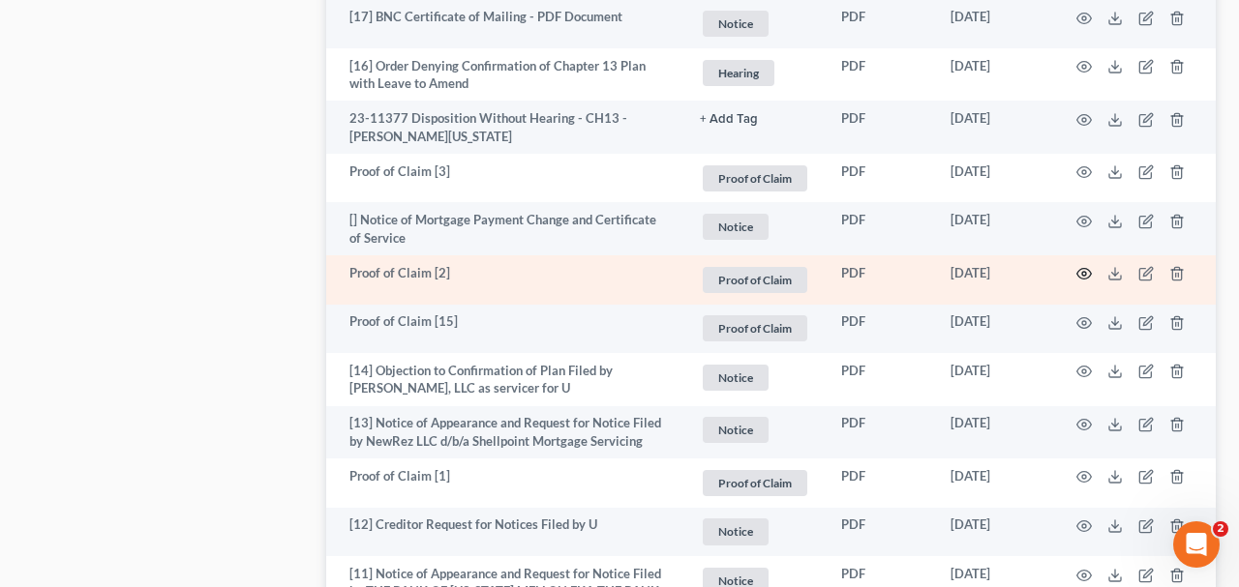
click at [1084, 272] on circle "button" at bounding box center [1084, 274] width 4 height 4
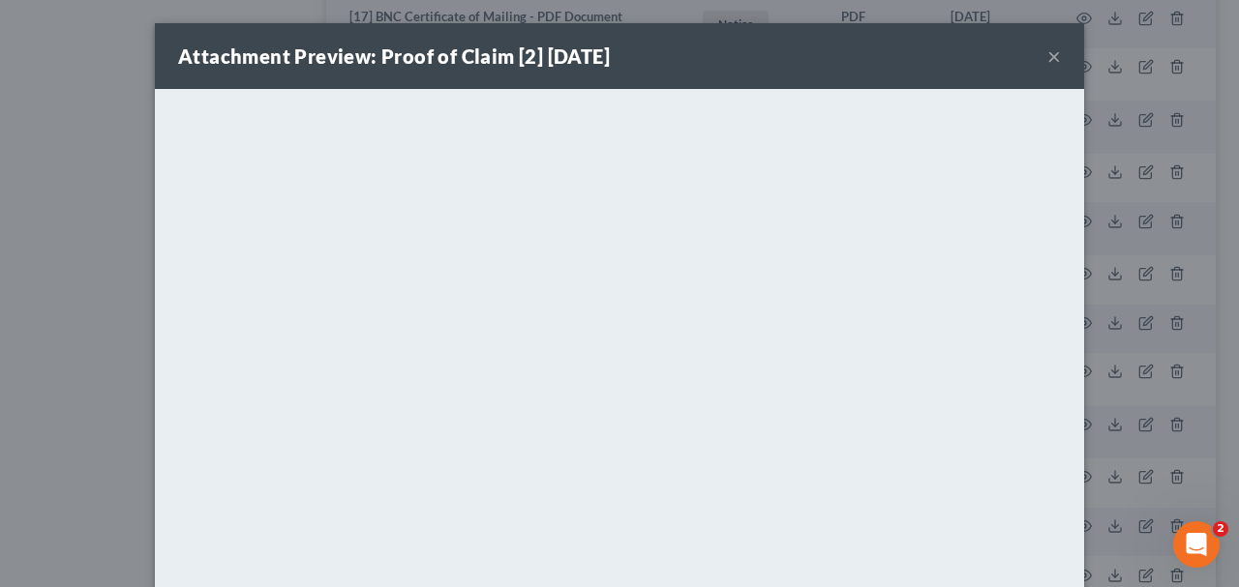
click at [1053, 60] on button "×" at bounding box center [1054, 56] width 14 height 23
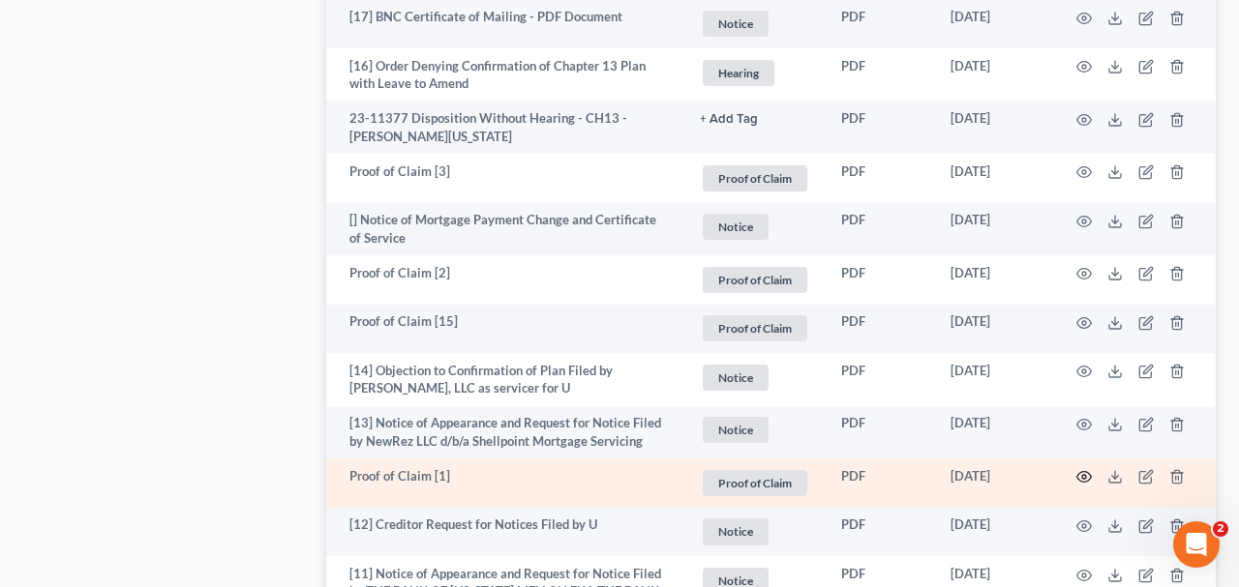
click at [1089, 469] on icon "button" at bounding box center [1083, 476] width 15 height 15
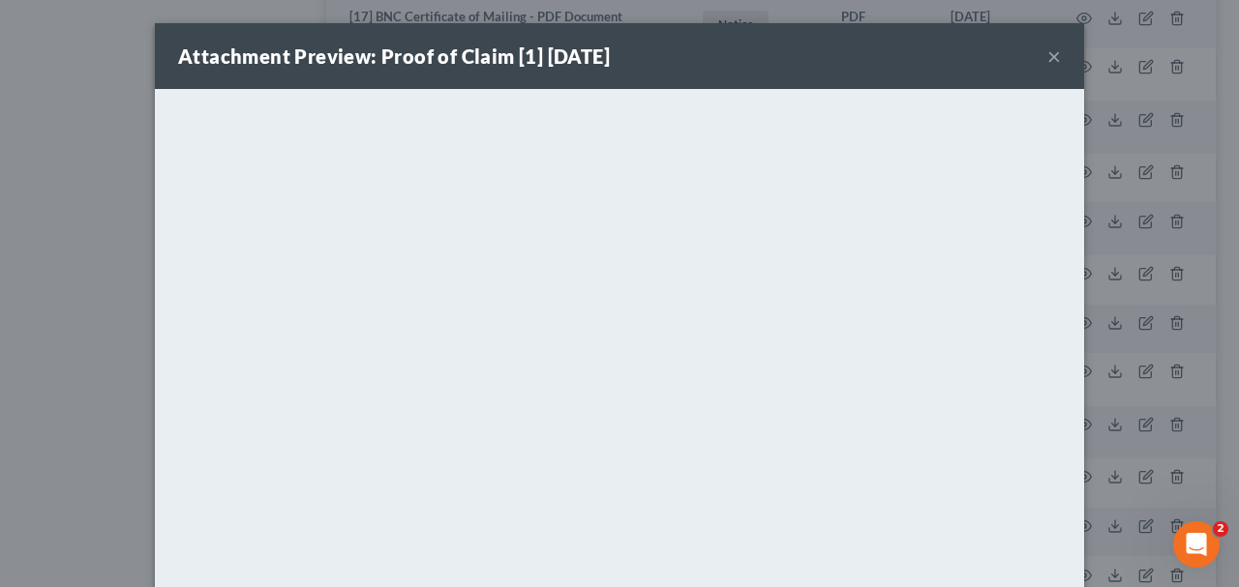
click at [1053, 60] on button "×" at bounding box center [1054, 56] width 14 height 23
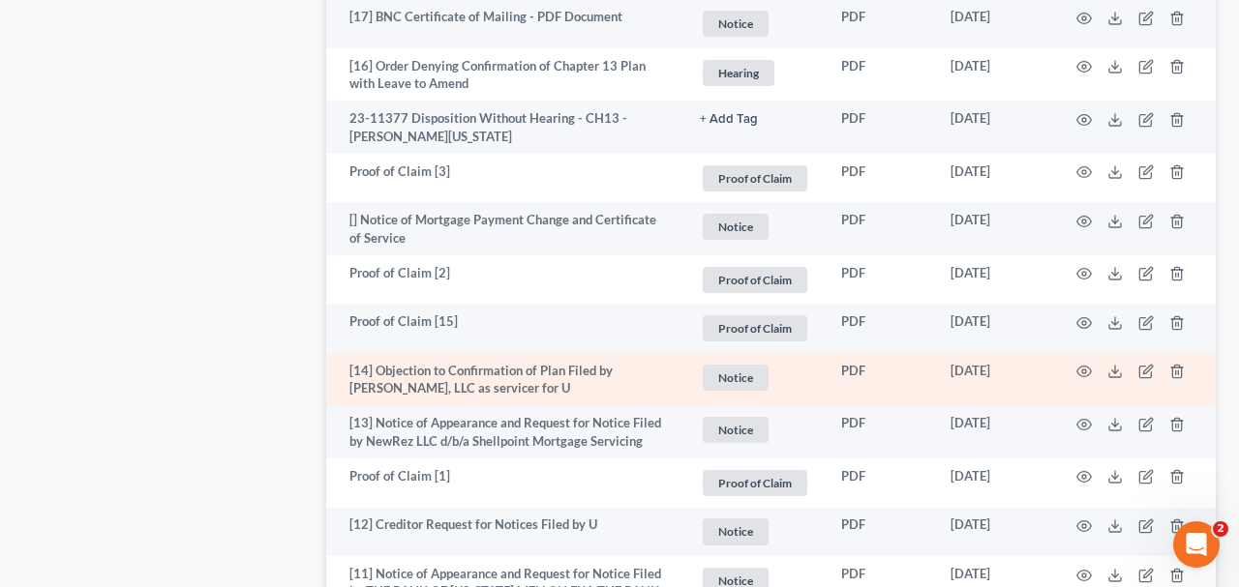
scroll to position [3016, 0]
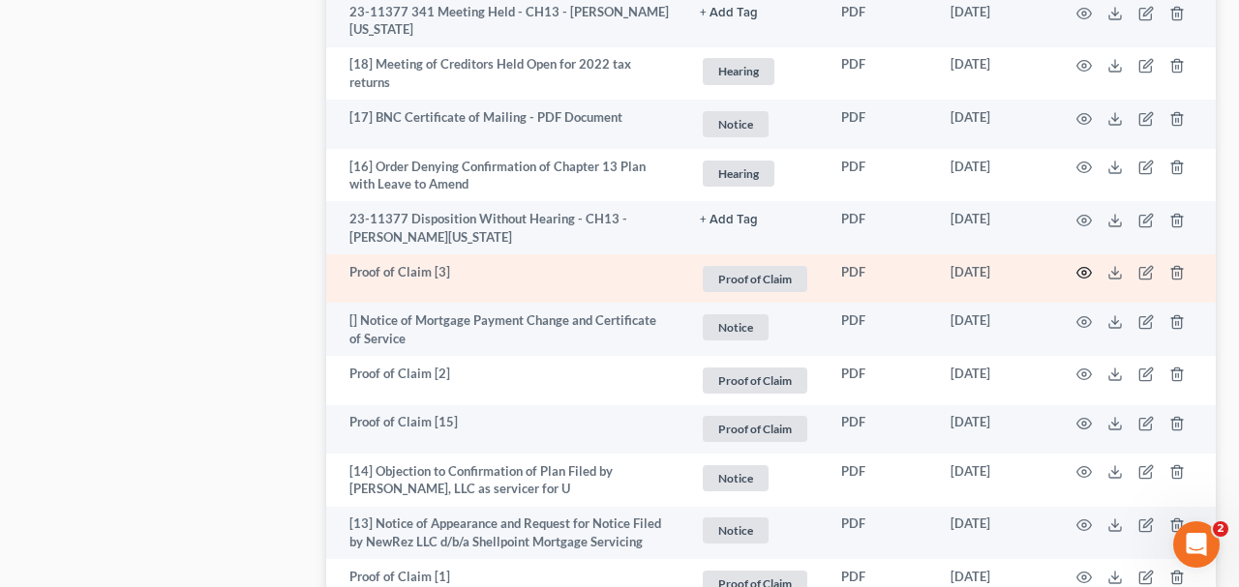
click at [1083, 265] on icon "button" at bounding box center [1083, 272] width 15 height 15
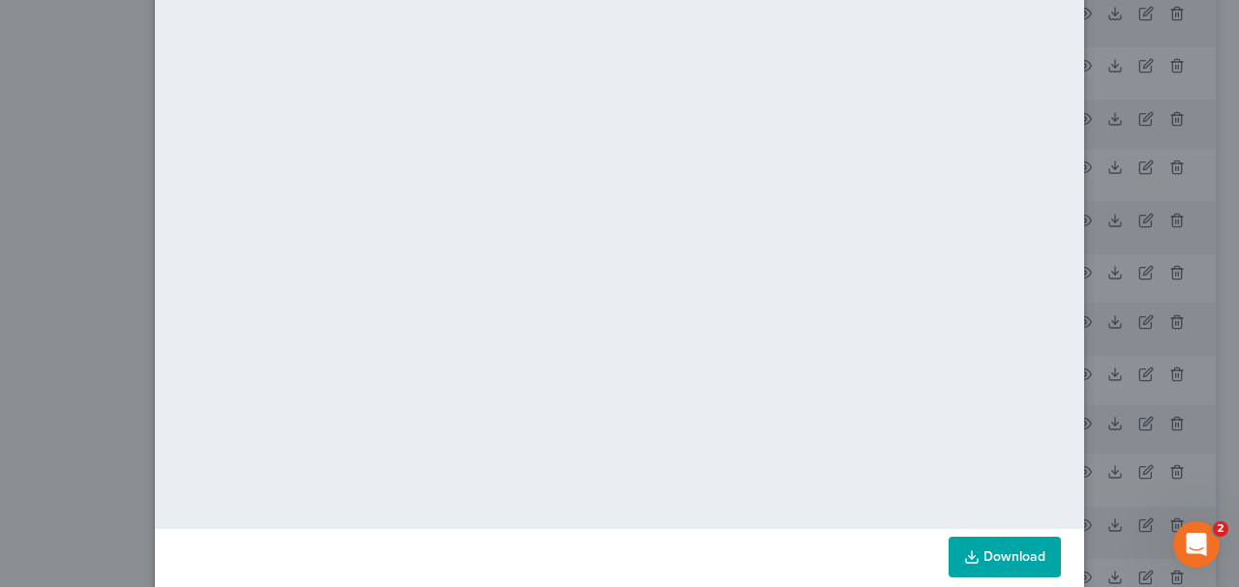
scroll to position [0, 0]
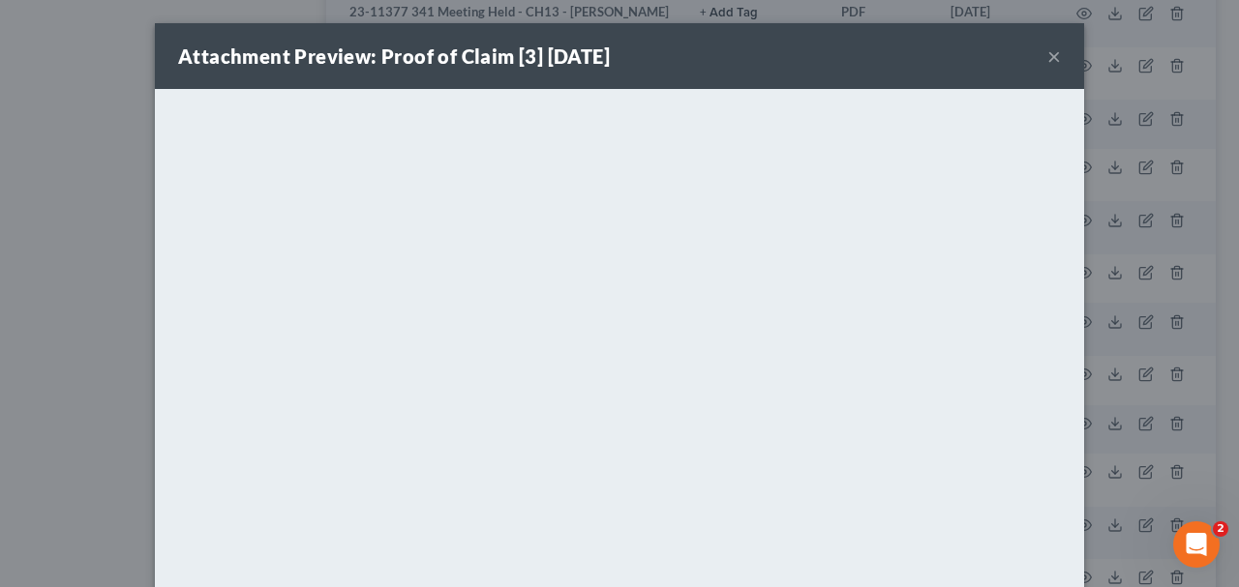
click at [1053, 53] on button "×" at bounding box center [1054, 56] width 14 height 23
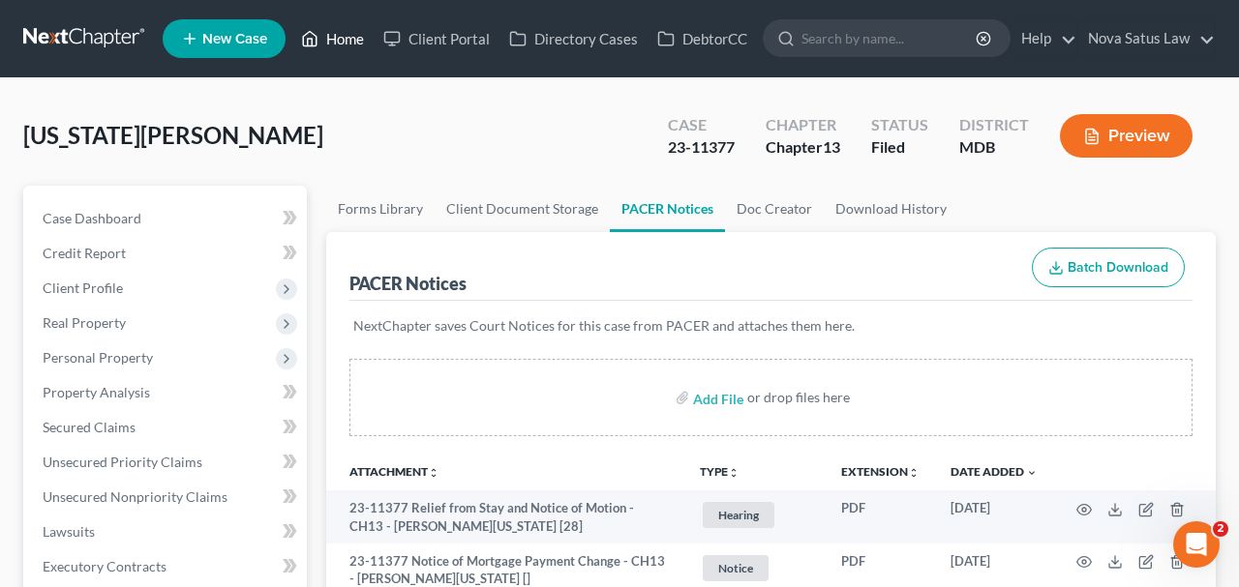
click at [351, 40] on link "Home" at bounding box center [332, 38] width 82 height 35
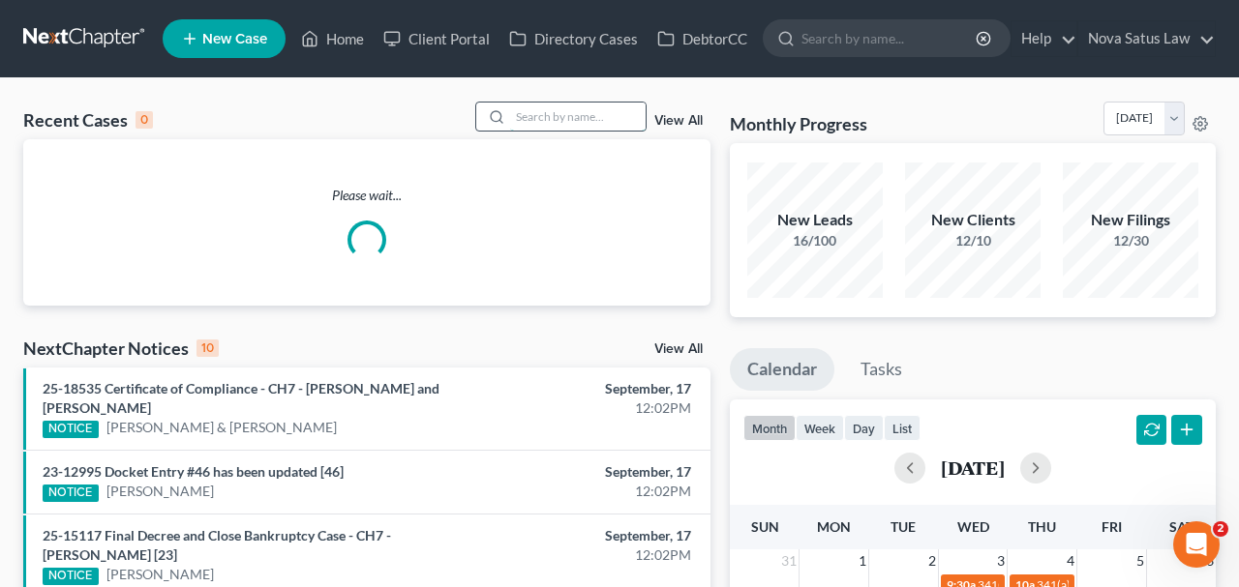
click at [520, 115] on input "search" at bounding box center [577, 117] width 135 height 28
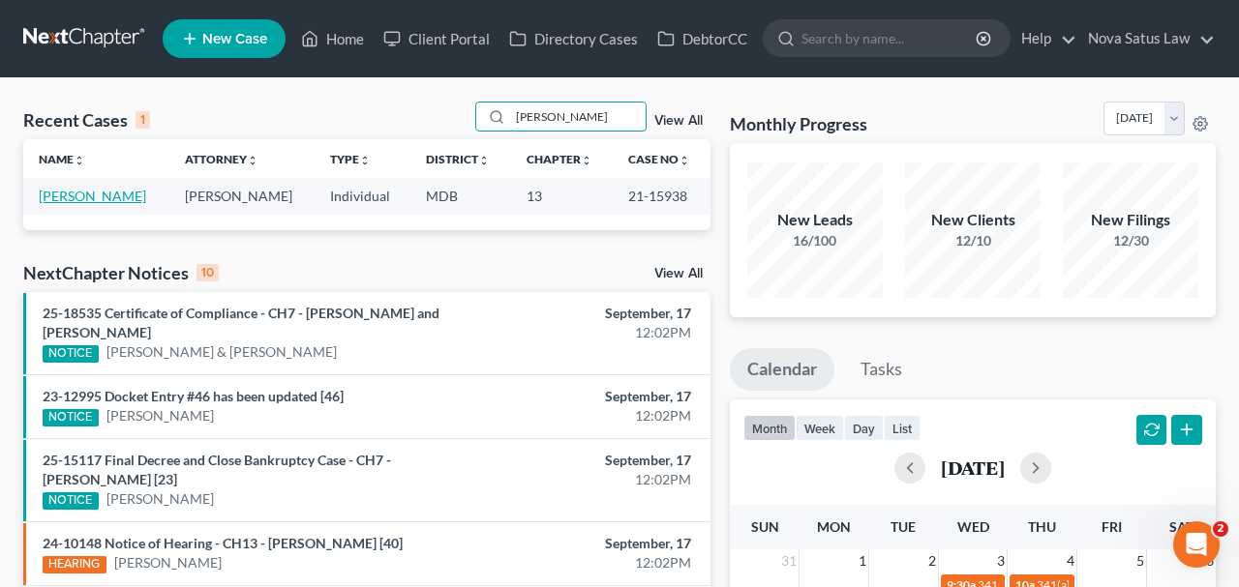
type input "[PERSON_NAME]"
click at [146, 195] on link "[PERSON_NAME]" at bounding box center [92, 196] width 107 height 16
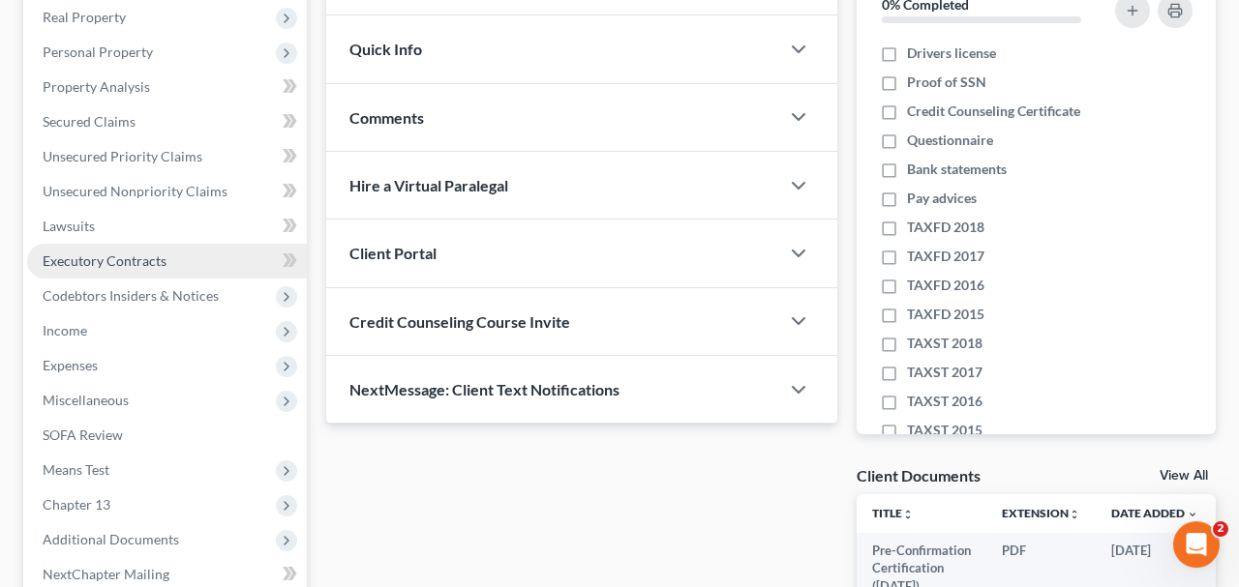
scroll to position [403, 0]
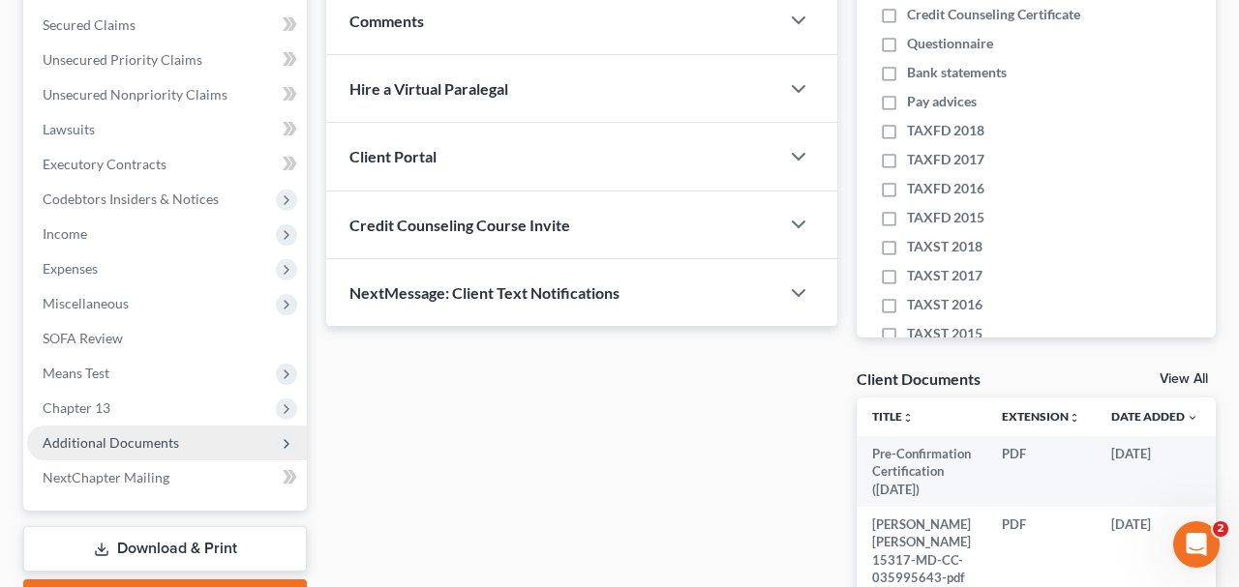
click at [126, 436] on span "Additional Documents" at bounding box center [111, 443] width 136 height 16
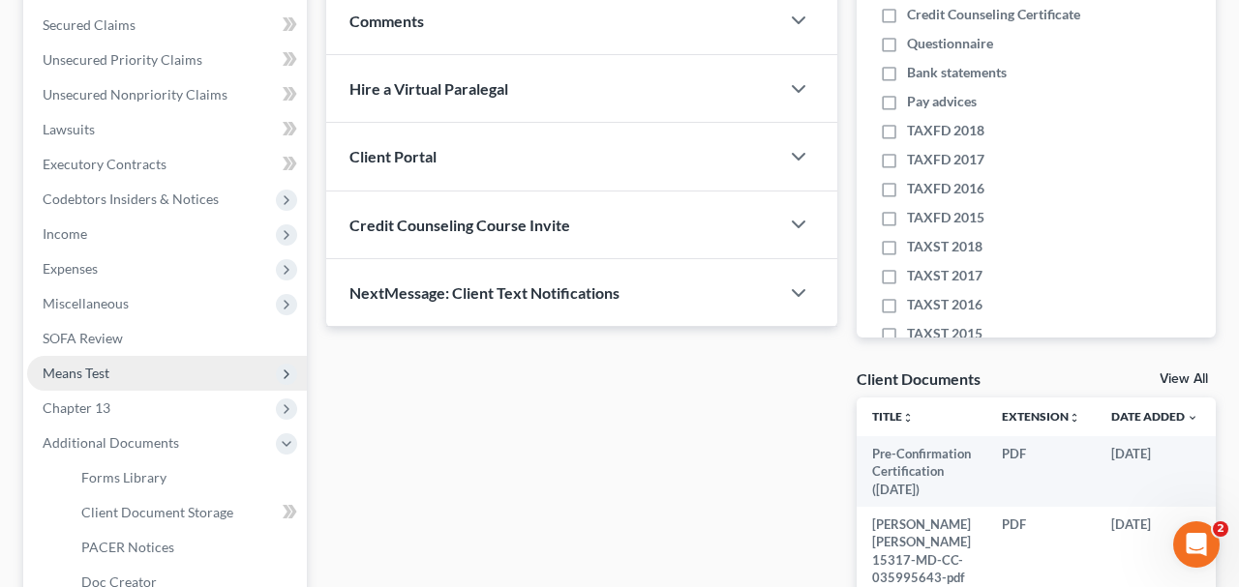
scroll to position [503, 0]
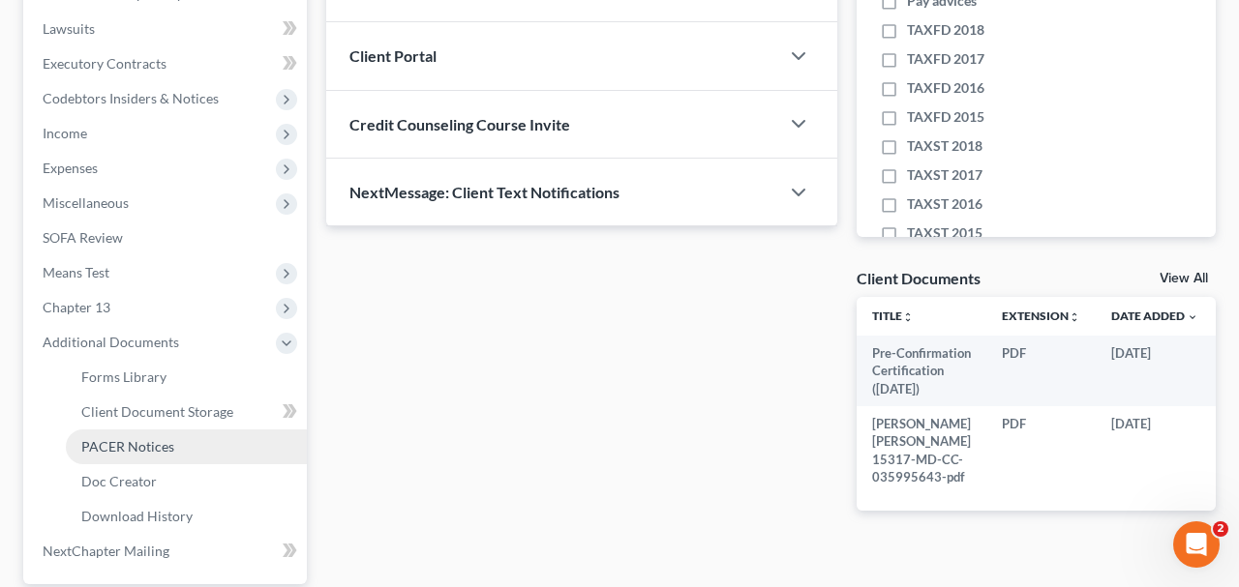
click at [156, 458] on link "PACER Notices" at bounding box center [186, 447] width 241 height 35
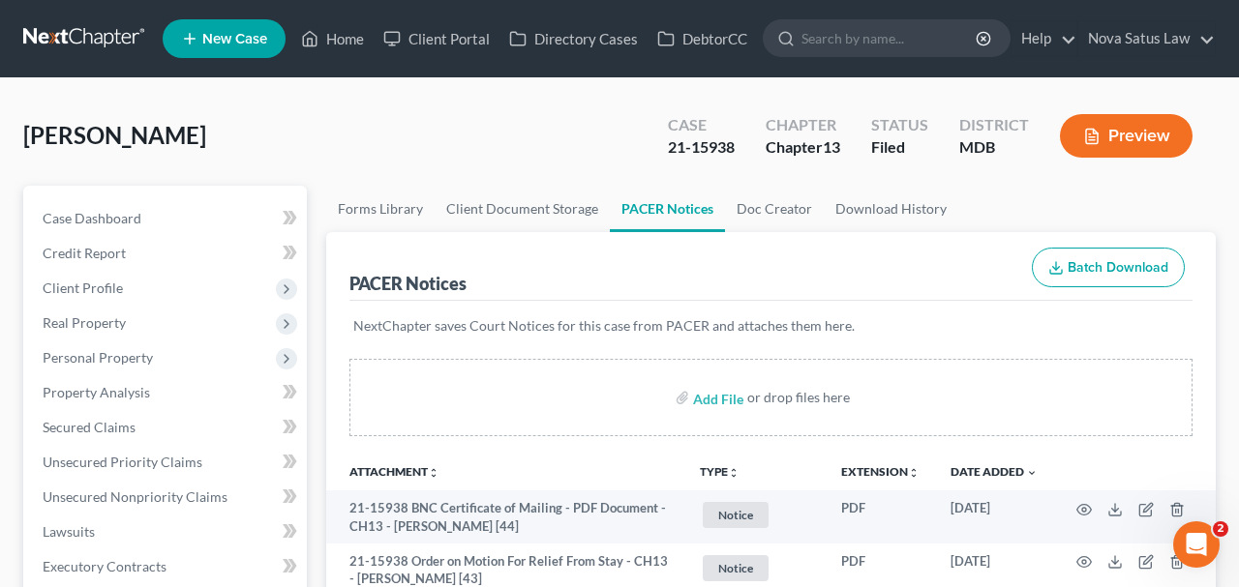
scroll to position [302, 0]
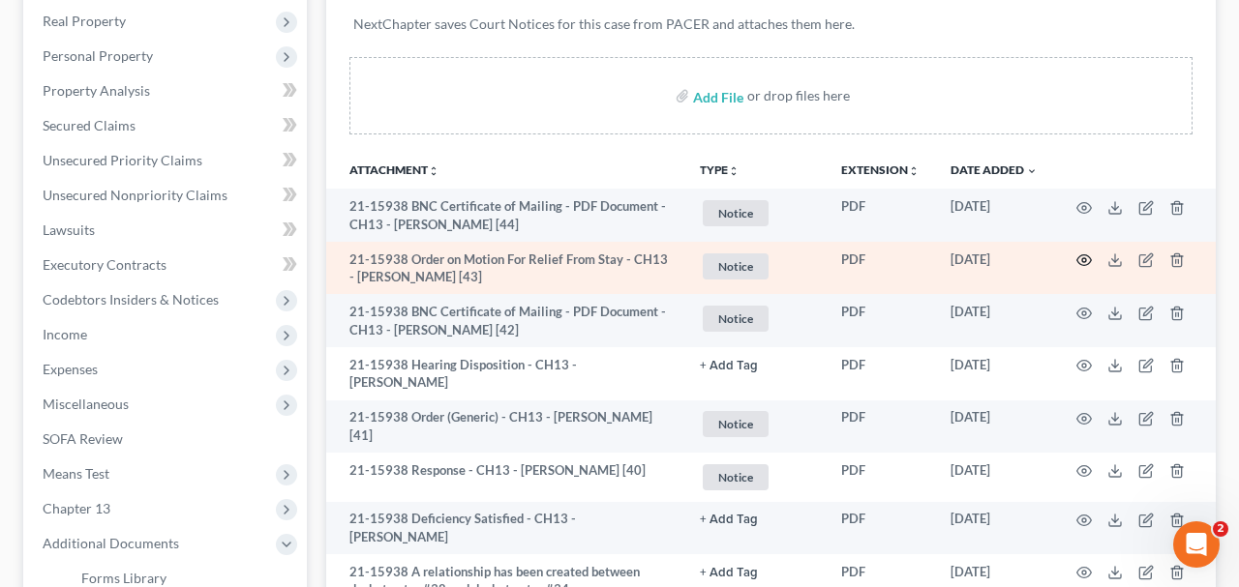
click at [1085, 258] on circle "button" at bounding box center [1084, 260] width 4 height 4
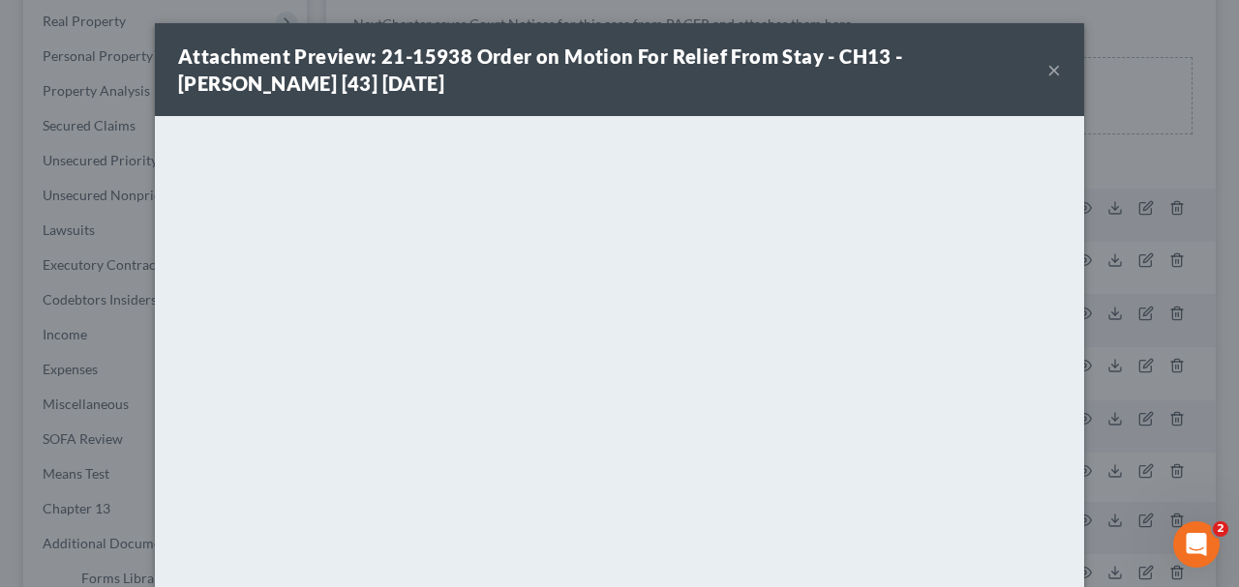
click at [1058, 72] on button "×" at bounding box center [1054, 69] width 14 height 23
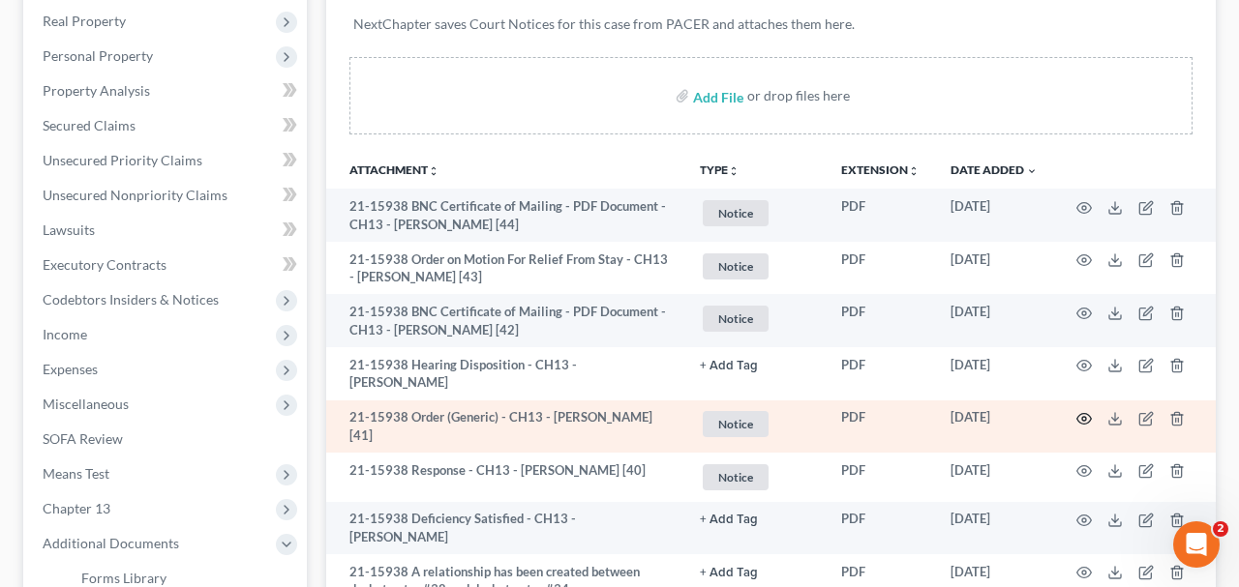
click at [1079, 412] on icon "button" at bounding box center [1083, 418] width 15 height 15
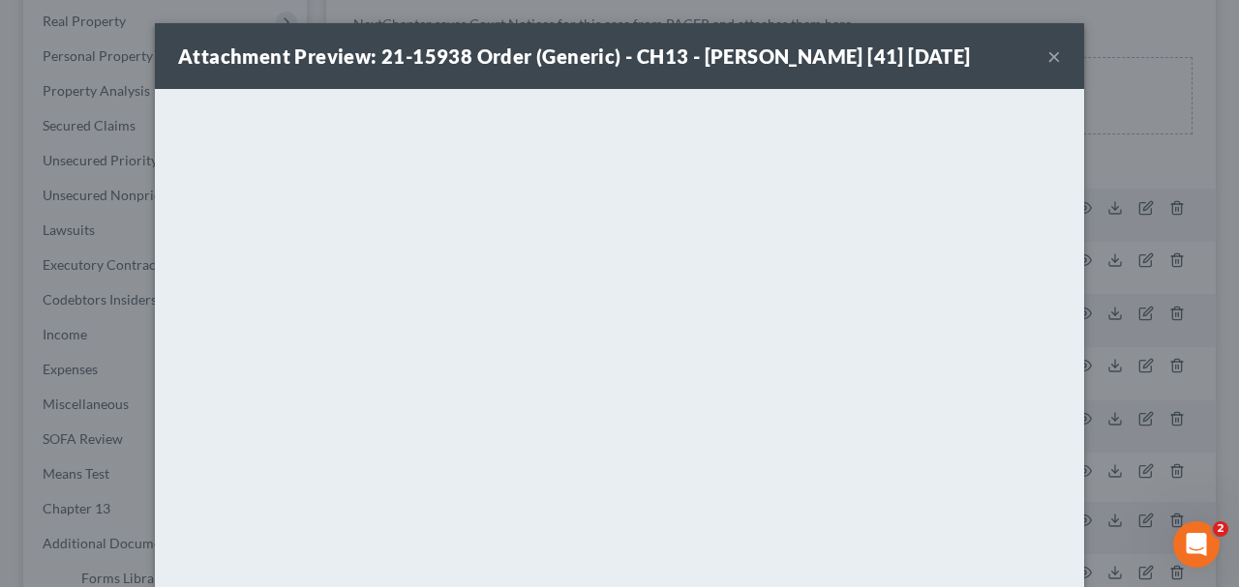
click at [1054, 68] on button "×" at bounding box center [1054, 56] width 14 height 23
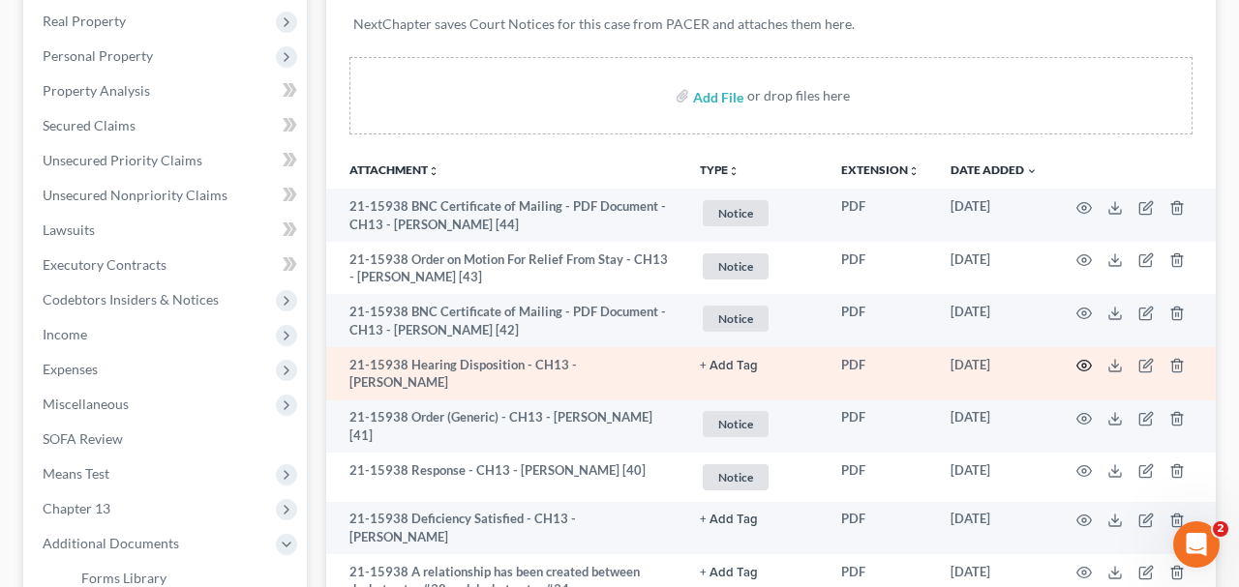
click at [1083, 362] on icon "button" at bounding box center [1083, 365] width 15 height 15
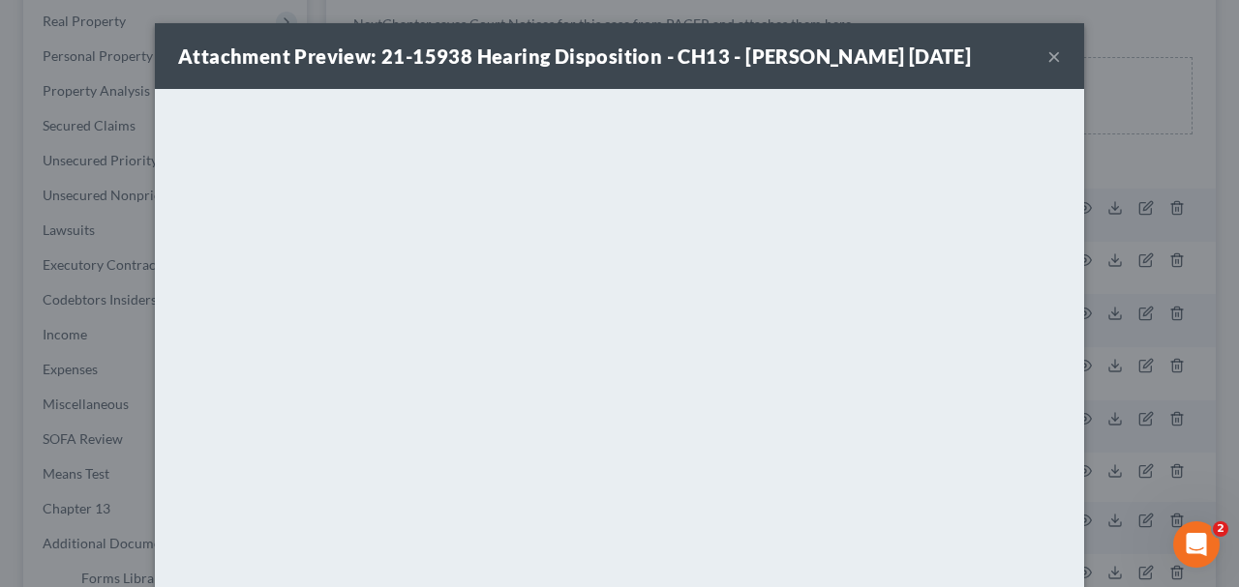
click at [1048, 68] on button "×" at bounding box center [1054, 56] width 14 height 23
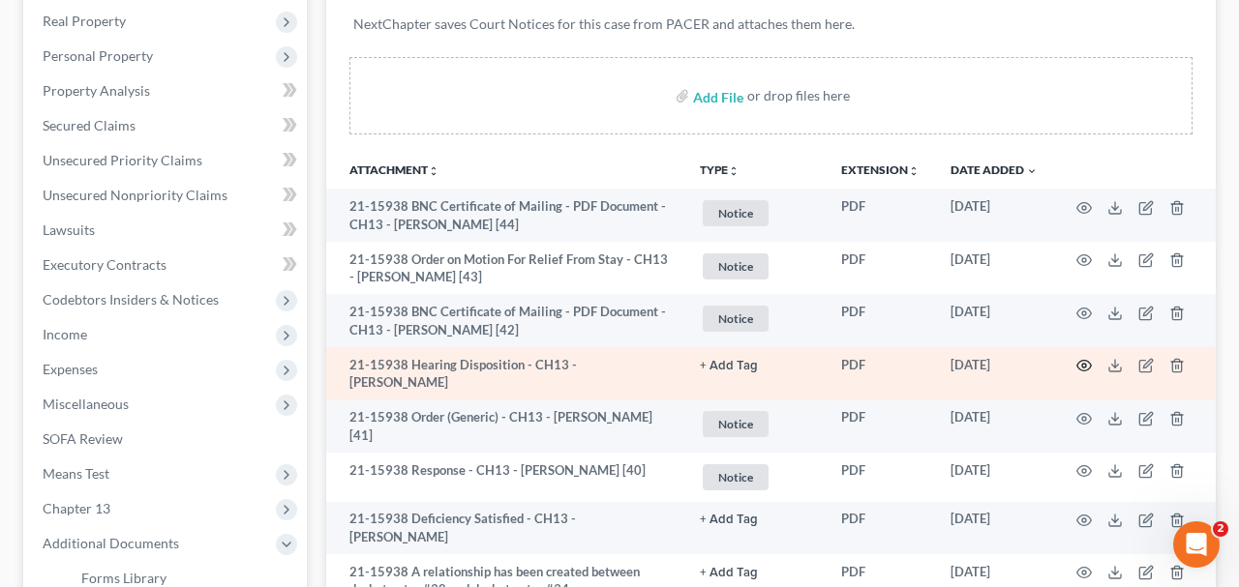
click at [1079, 359] on icon "button" at bounding box center [1083, 365] width 15 height 15
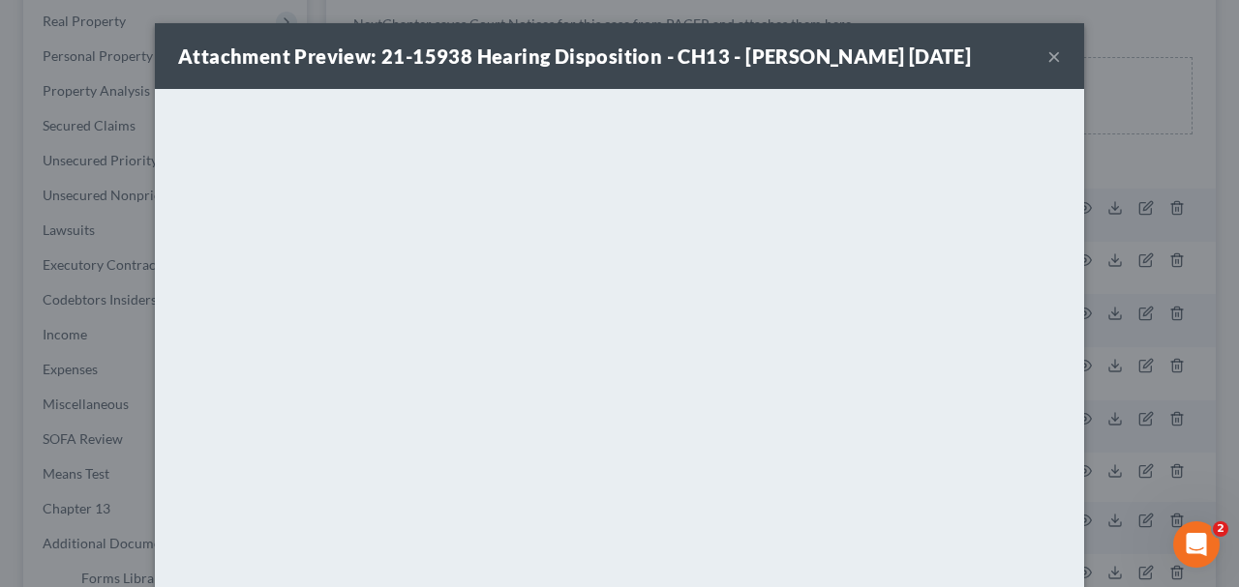
click at [1056, 67] on button "×" at bounding box center [1054, 56] width 14 height 23
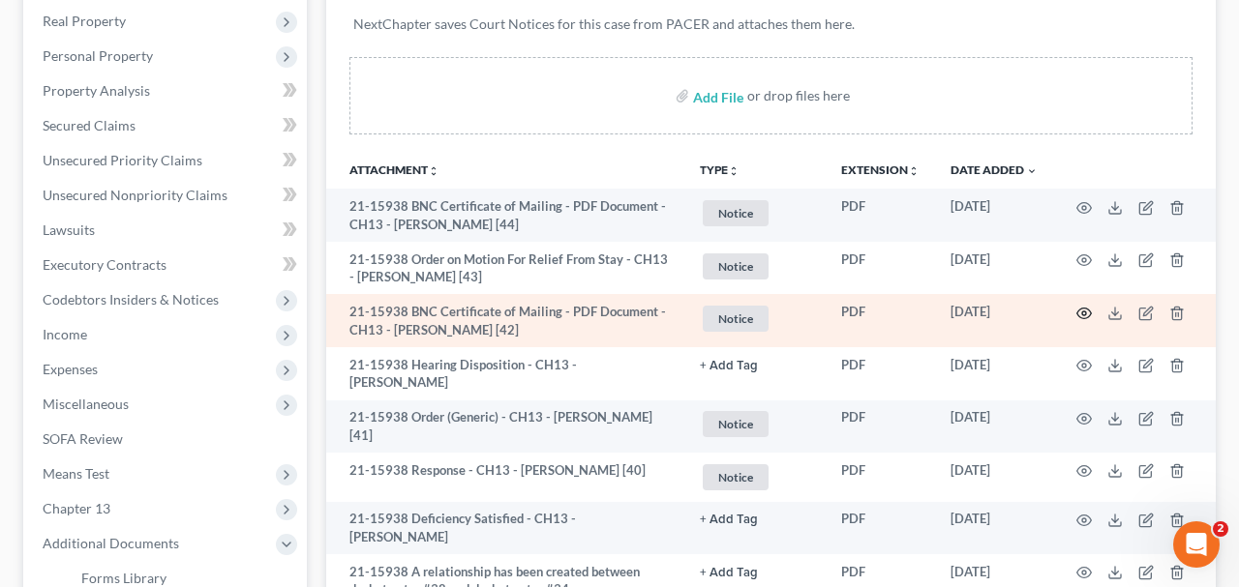
click at [1082, 308] on icon "button" at bounding box center [1084, 313] width 15 height 11
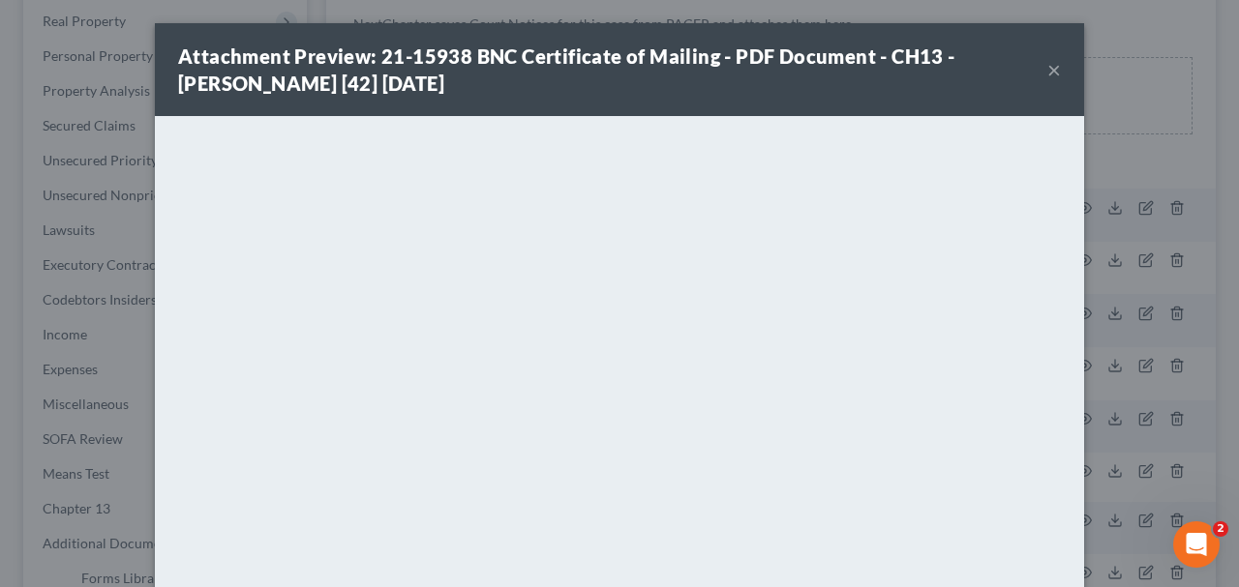
click at [1054, 75] on button "×" at bounding box center [1054, 69] width 14 height 23
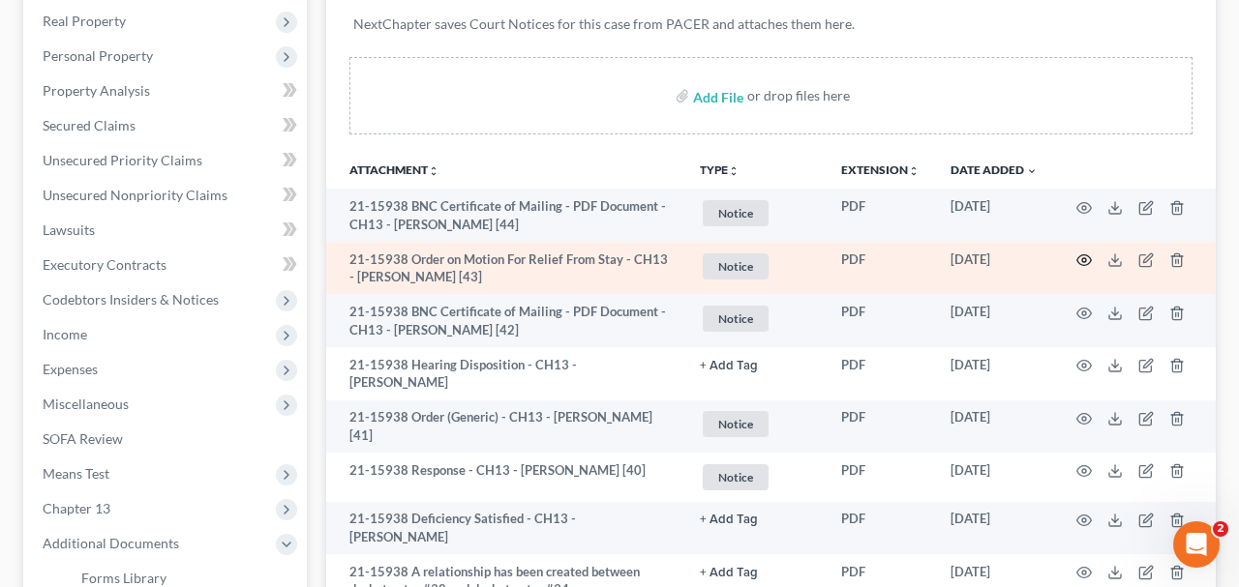
click at [1082, 258] on circle "button" at bounding box center [1084, 260] width 4 height 4
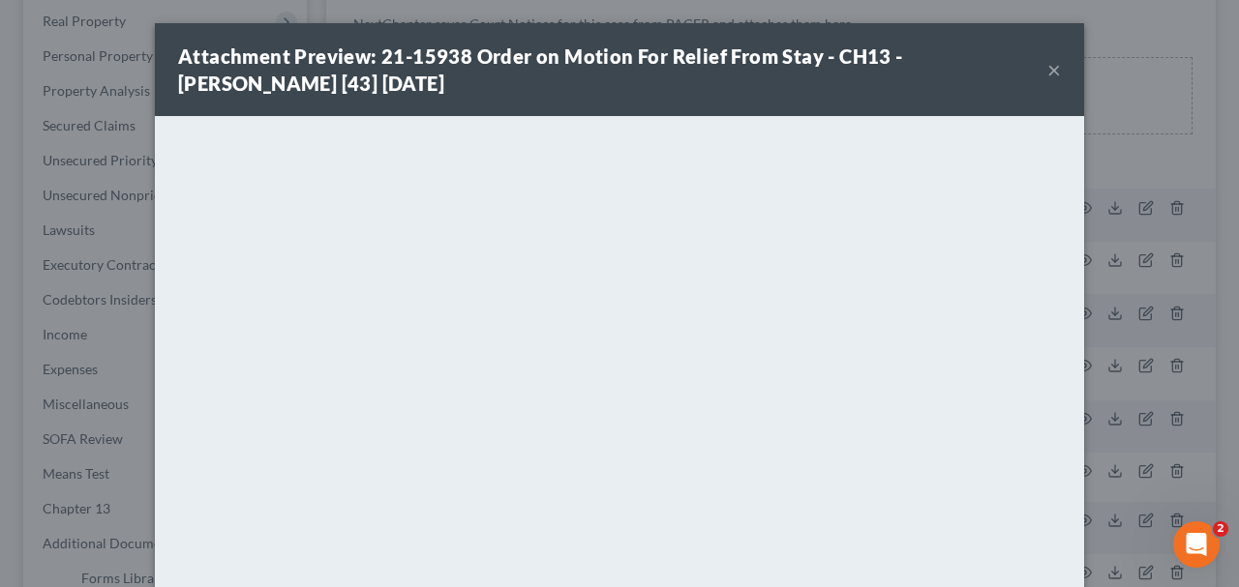
click at [1050, 68] on button "×" at bounding box center [1054, 69] width 14 height 23
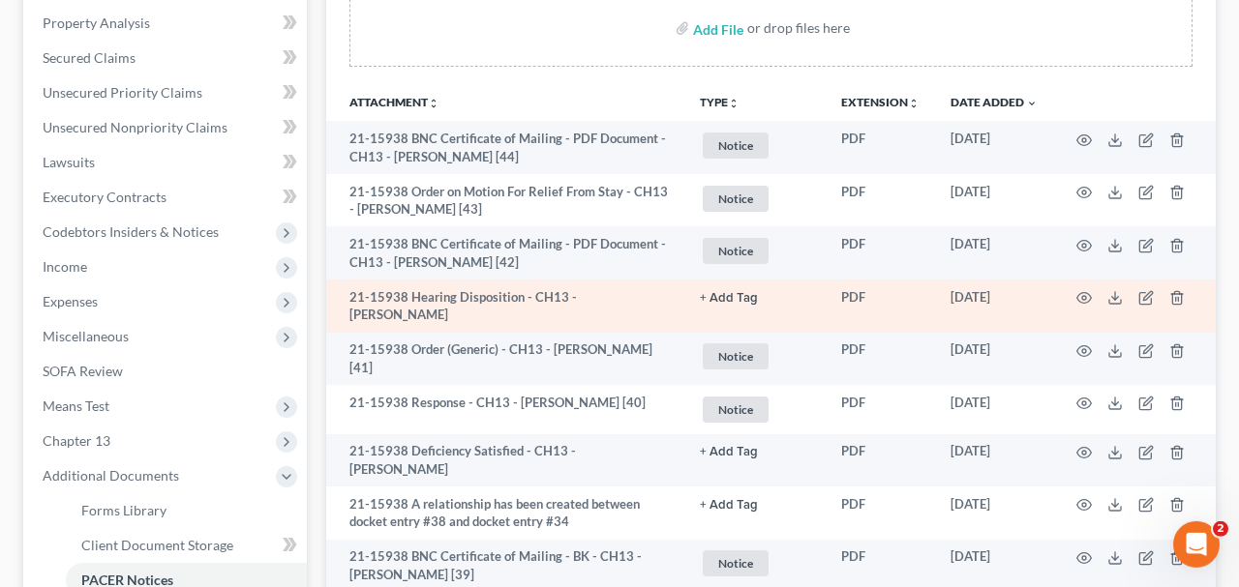
scroll to position [403, 0]
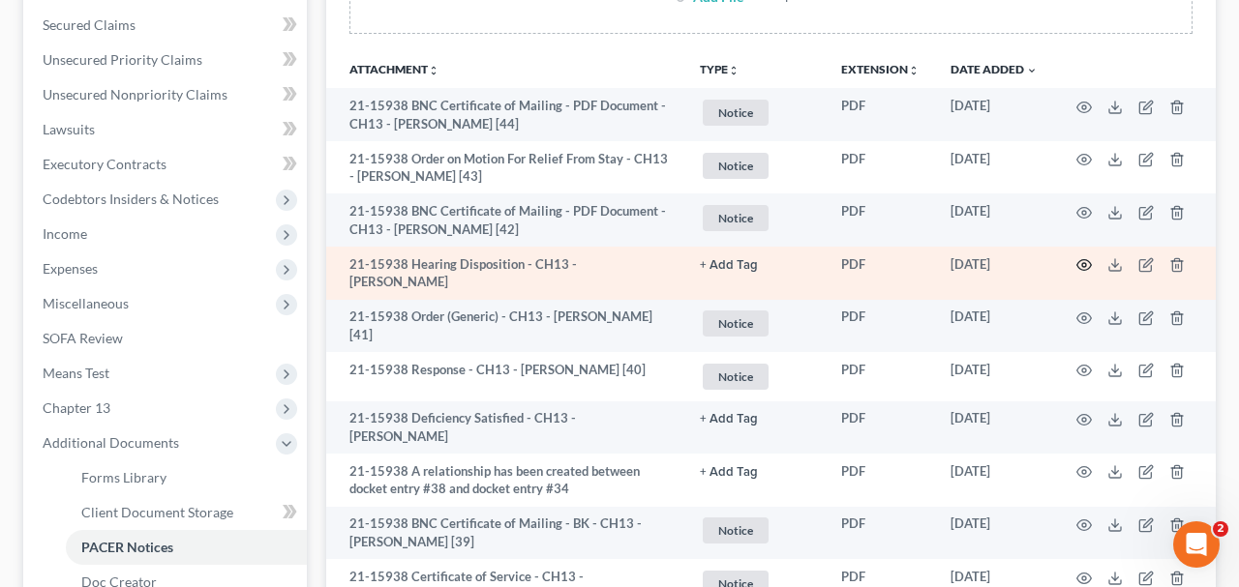
click at [1082, 263] on circle "button" at bounding box center [1084, 265] width 4 height 4
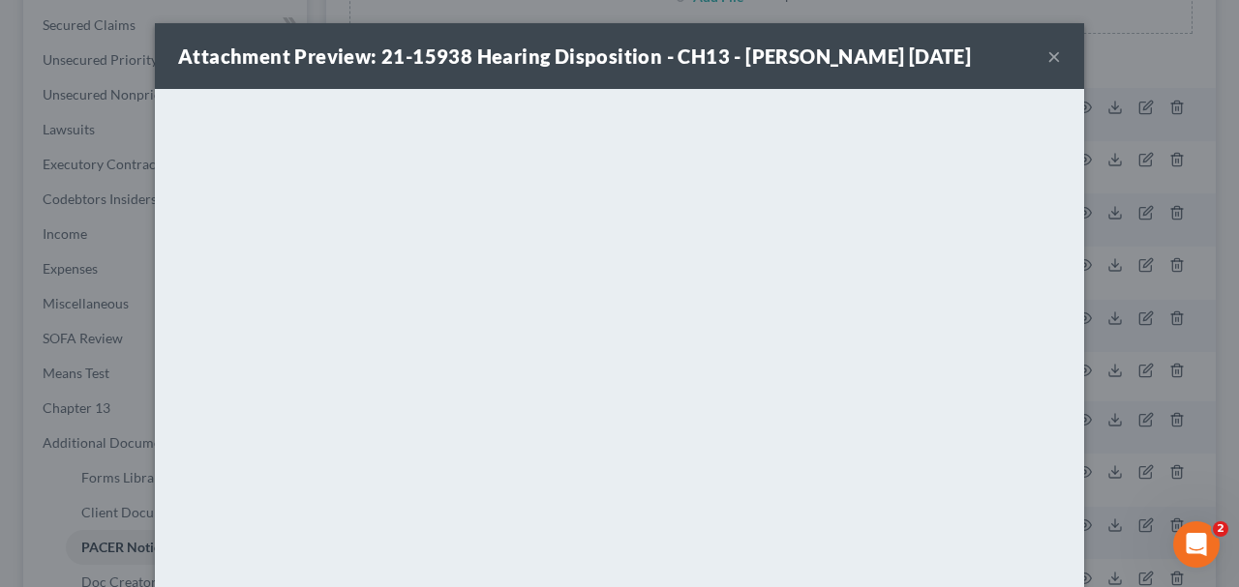
click at [1051, 68] on button "×" at bounding box center [1054, 56] width 14 height 23
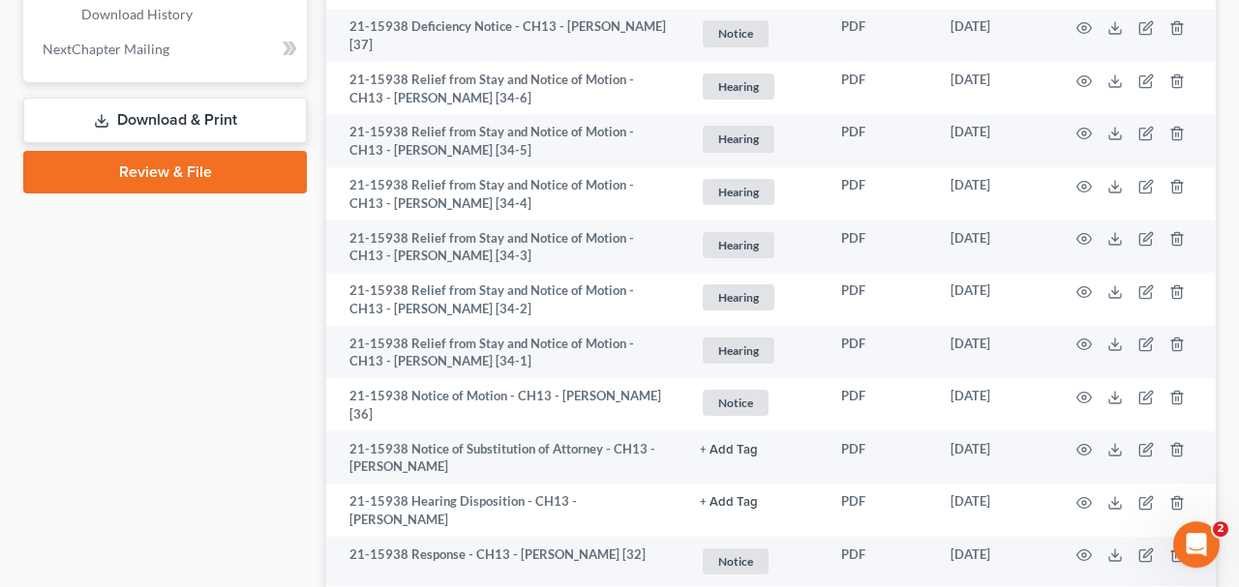
scroll to position [1006, 0]
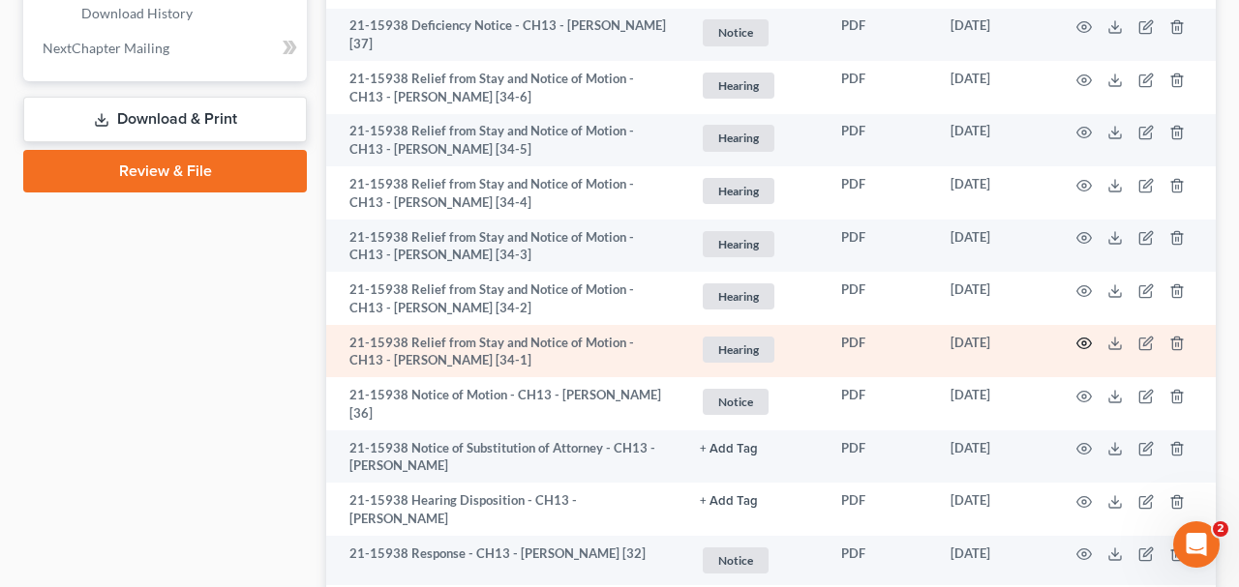
click at [1078, 341] on icon "button" at bounding box center [1083, 343] width 15 height 15
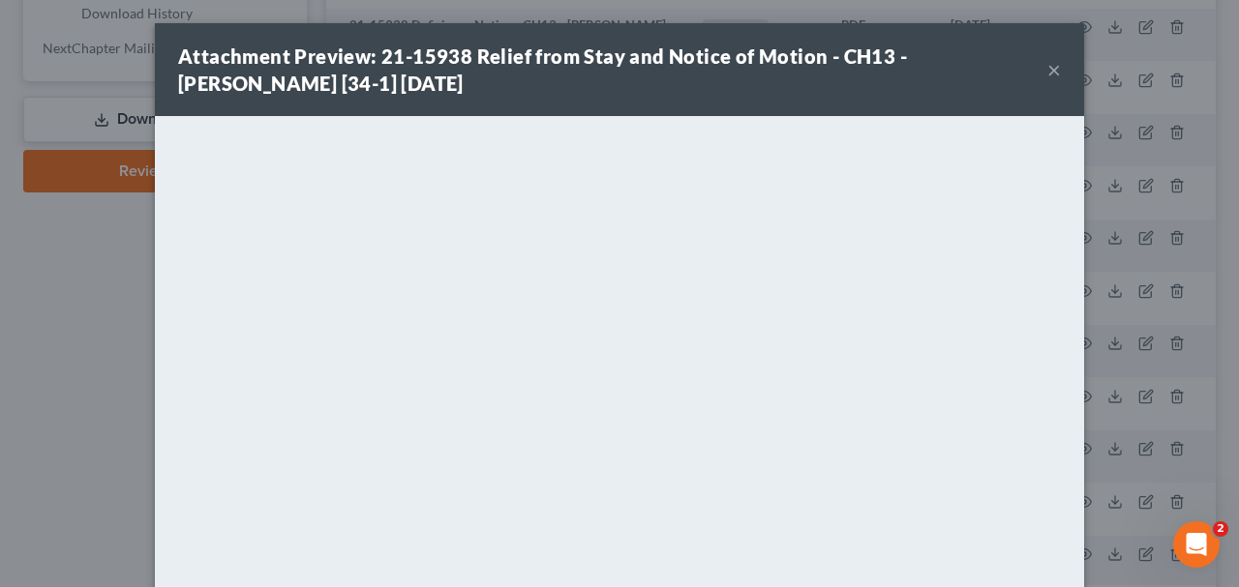
click at [1059, 71] on button "×" at bounding box center [1054, 69] width 14 height 23
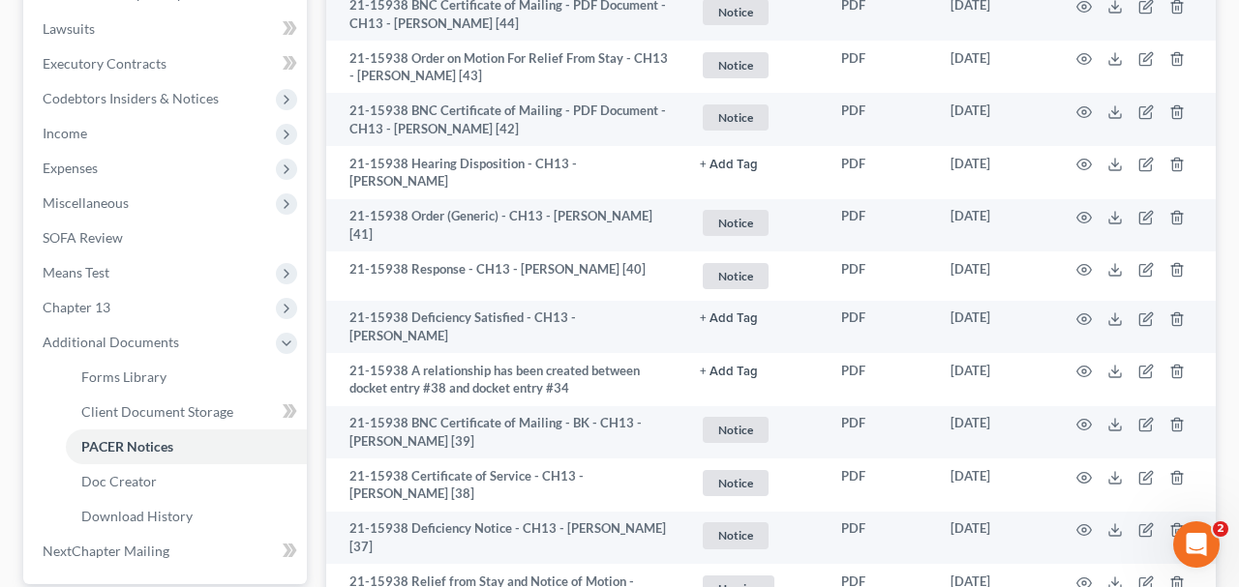
scroll to position [0, 0]
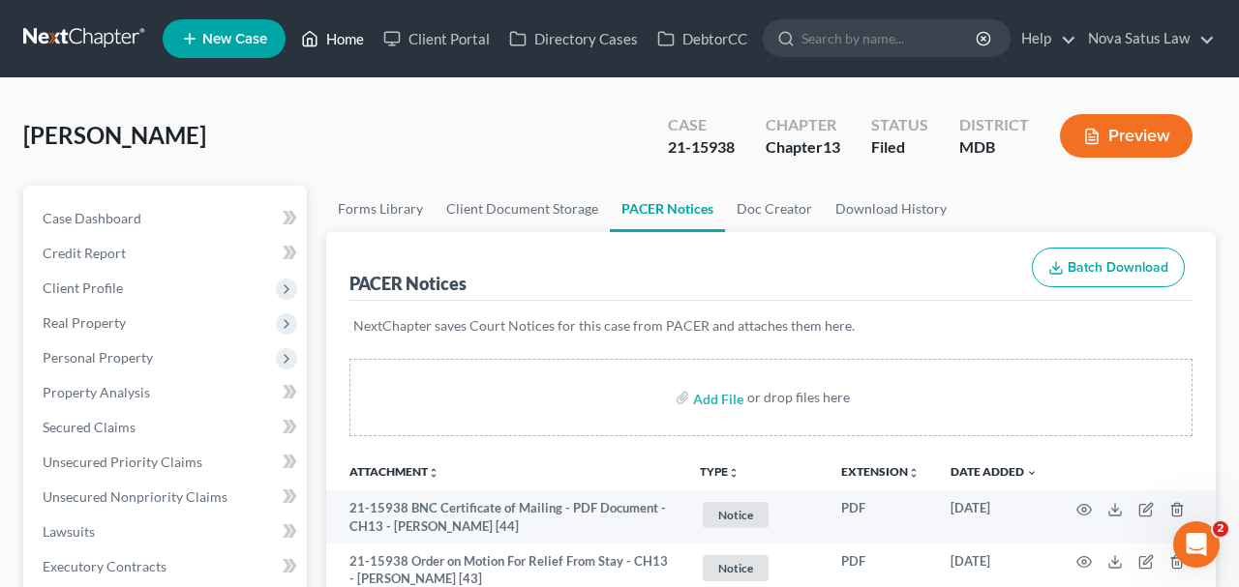
click at [356, 40] on link "Home" at bounding box center [332, 38] width 82 height 35
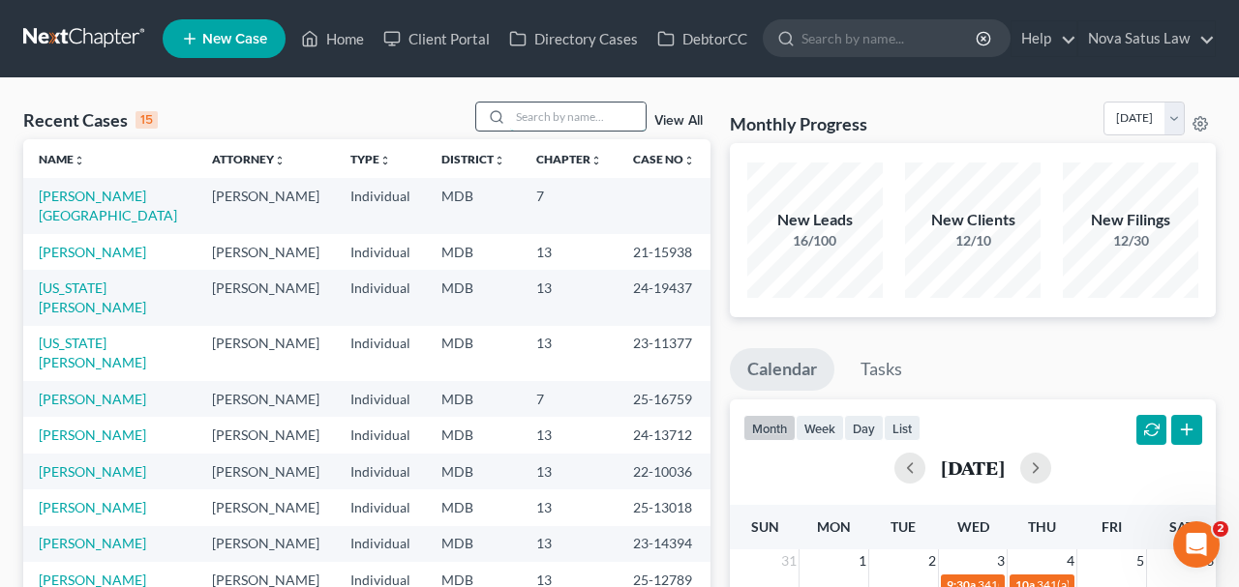
click at [559, 114] on input "search" at bounding box center [577, 117] width 135 height 28
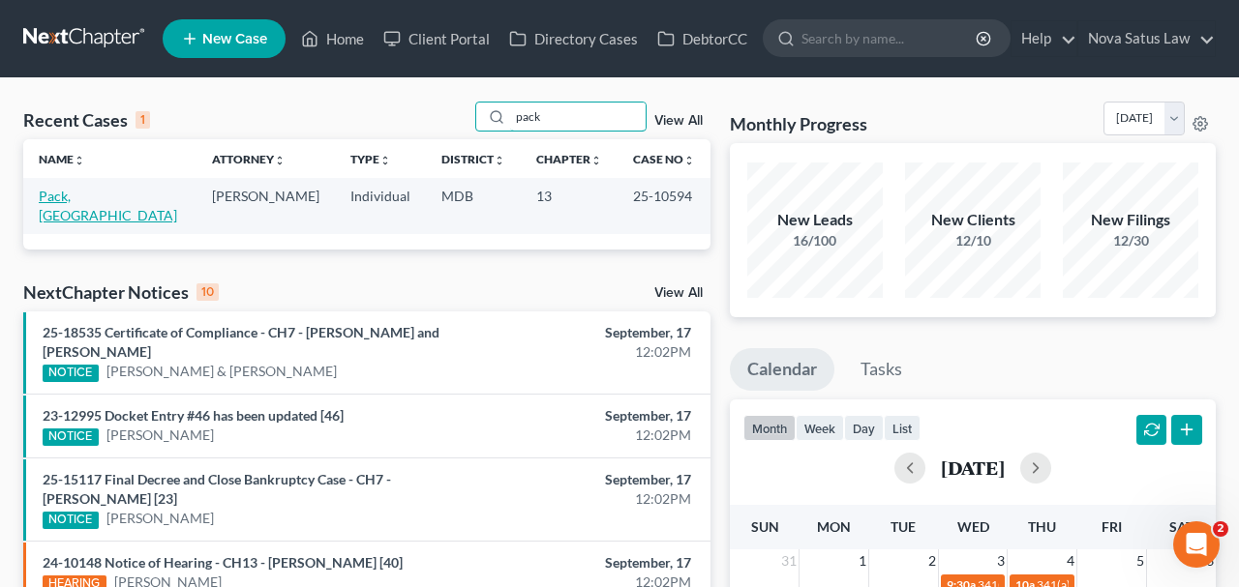
type input "pack"
click at [86, 193] on link "Pack, [GEOGRAPHIC_DATA]" at bounding box center [108, 206] width 138 height 36
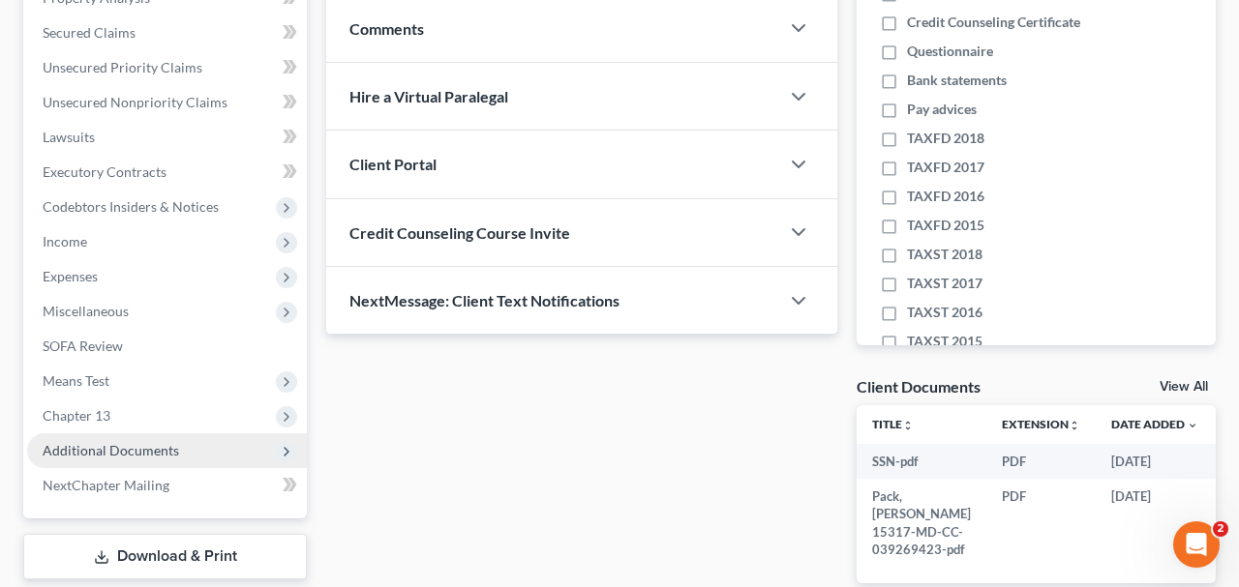
scroll to position [503, 0]
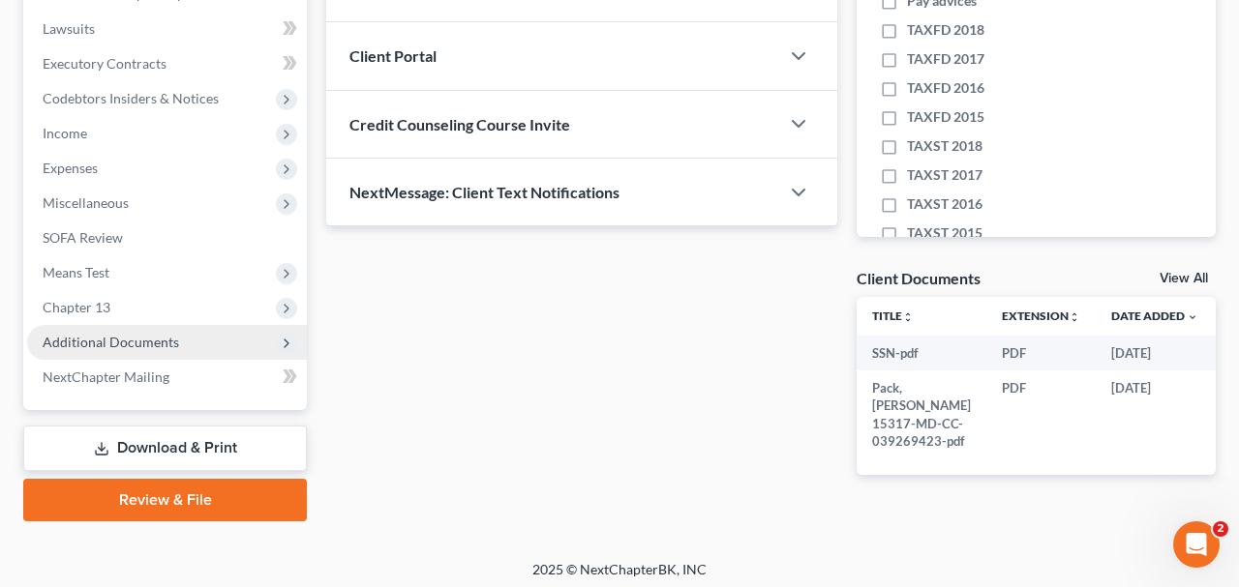
click at [160, 335] on span "Additional Documents" at bounding box center [111, 342] width 136 height 16
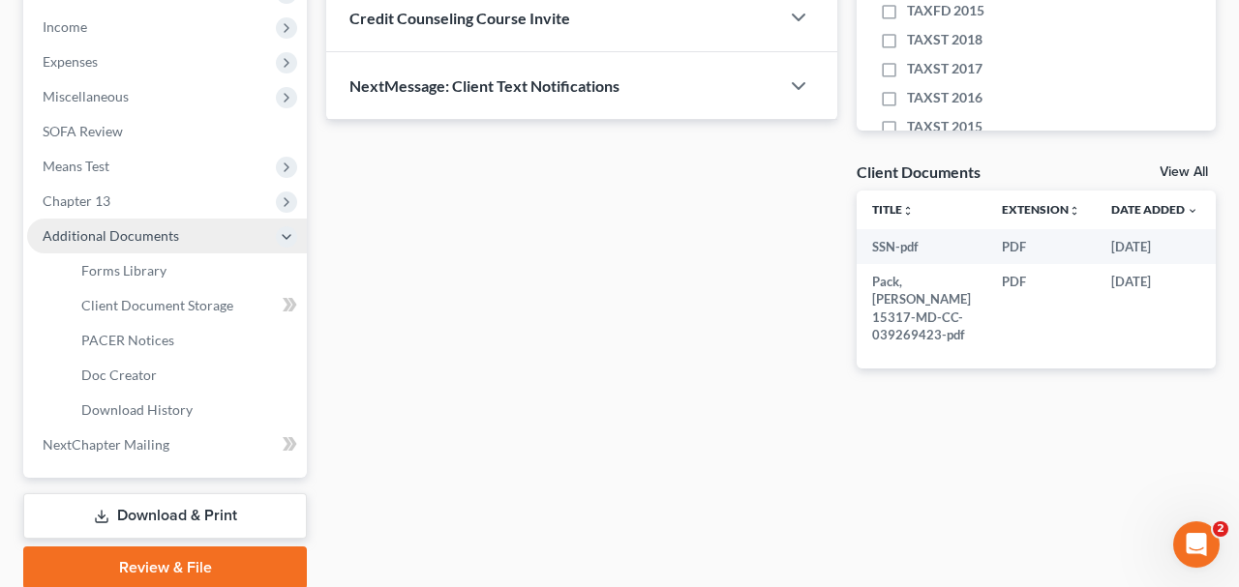
scroll to position [681, 0]
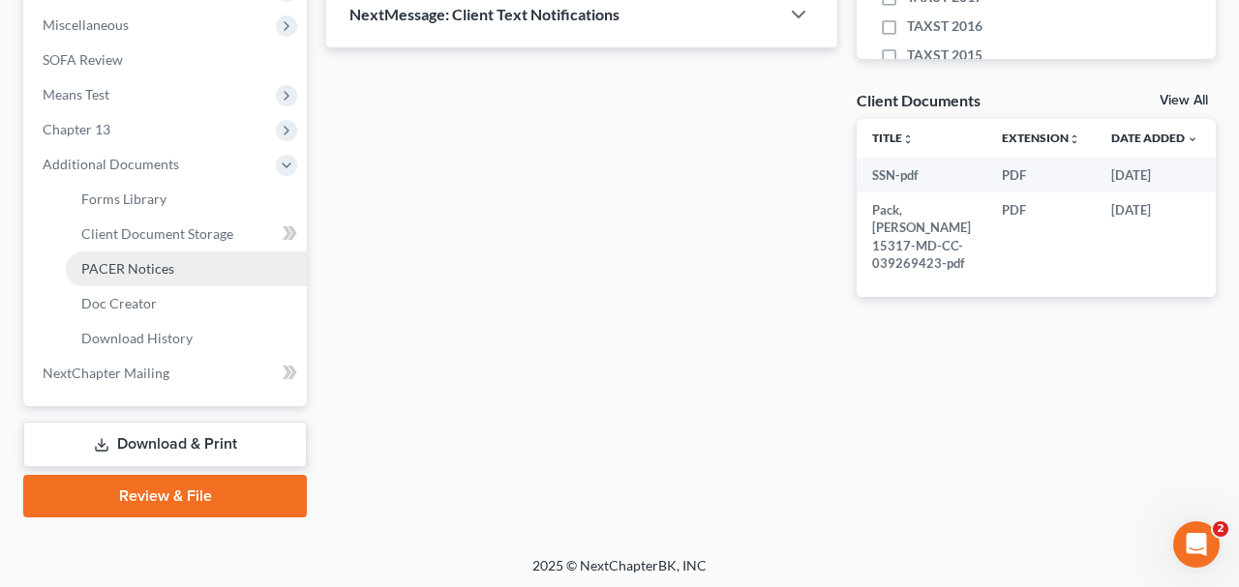
click at [146, 265] on span "PACER Notices" at bounding box center [127, 268] width 93 height 16
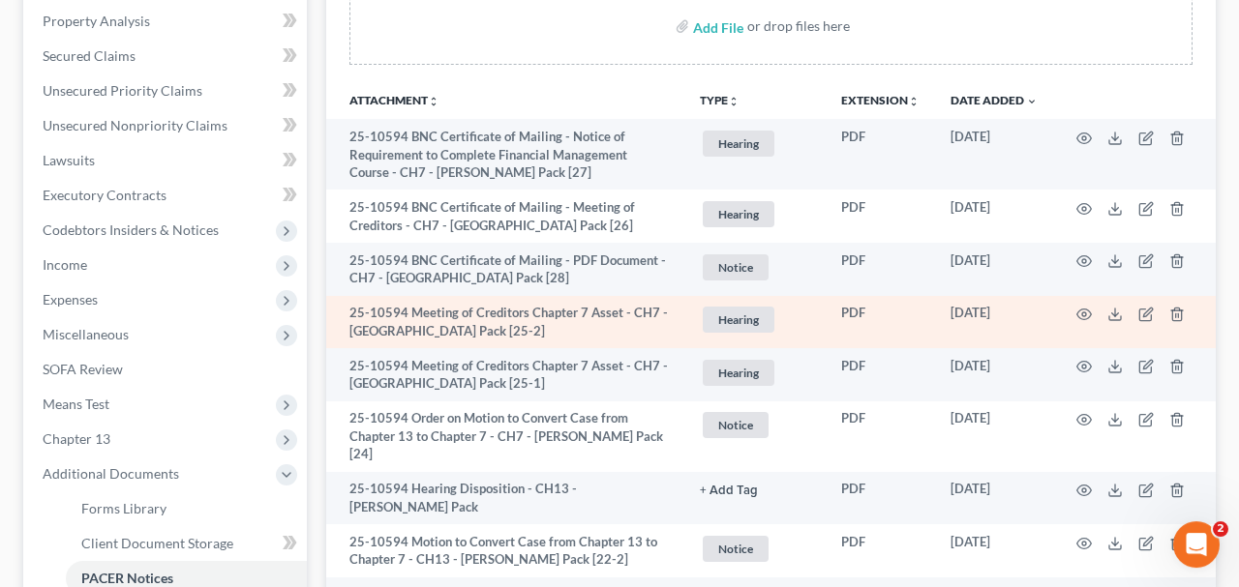
scroll to position [403, 0]
